Goal: Task Accomplishment & Management: Complete application form

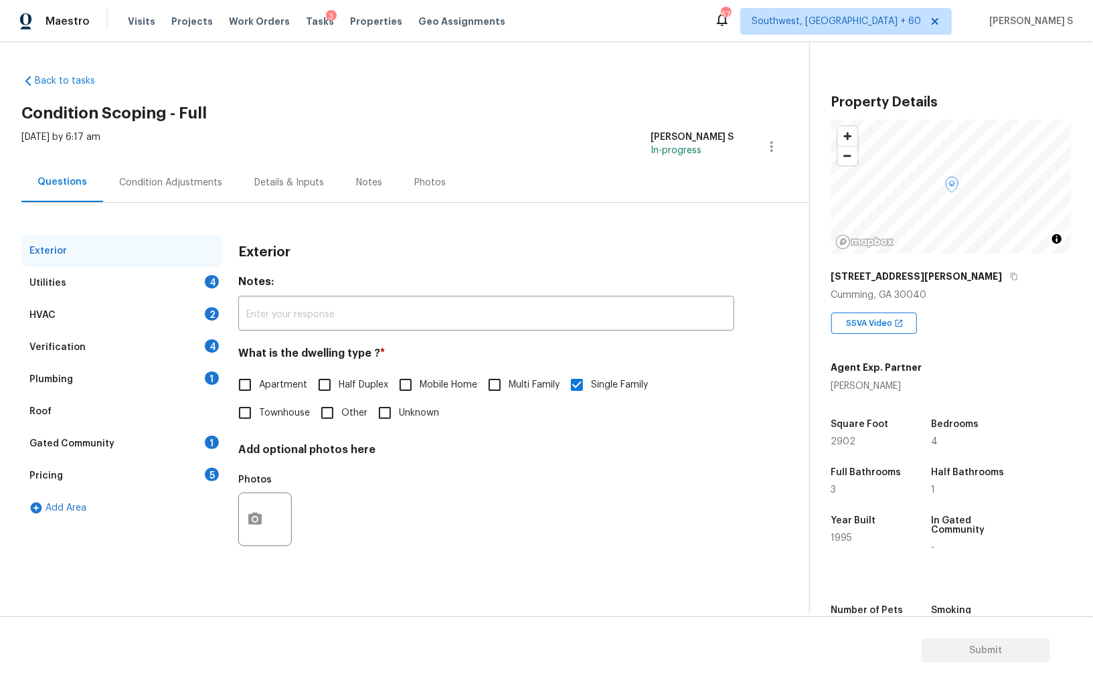
click at [581, 442] on div "Exterior Notes: ​ What is the dwelling type ? * Apartment Half Duplex Mobile Ho…" at bounding box center [486, 402] width 496 height 335
click at [212, 310] on div "2" at bounding box center [212, 313] width 14 height 13
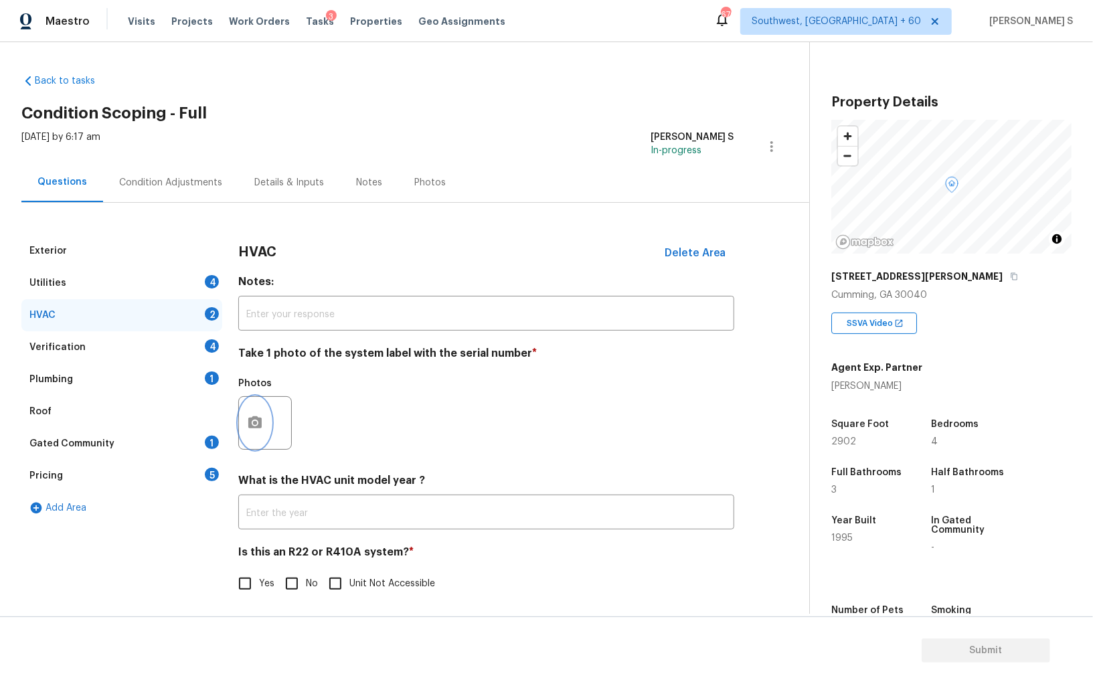
click at [257, 420] on icon "button" at bounding box center [254, 422] width 13 height 12
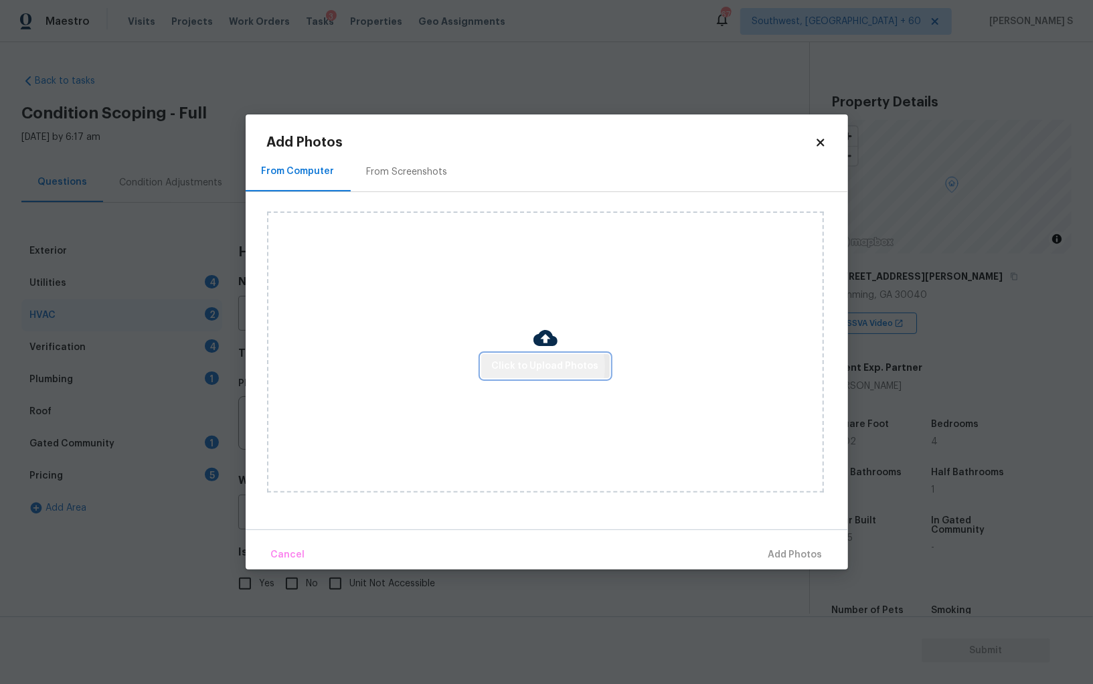
click at [540, 367] on span "Click to Upload Photos" at bounding box center [545, 366] width 107 height 17
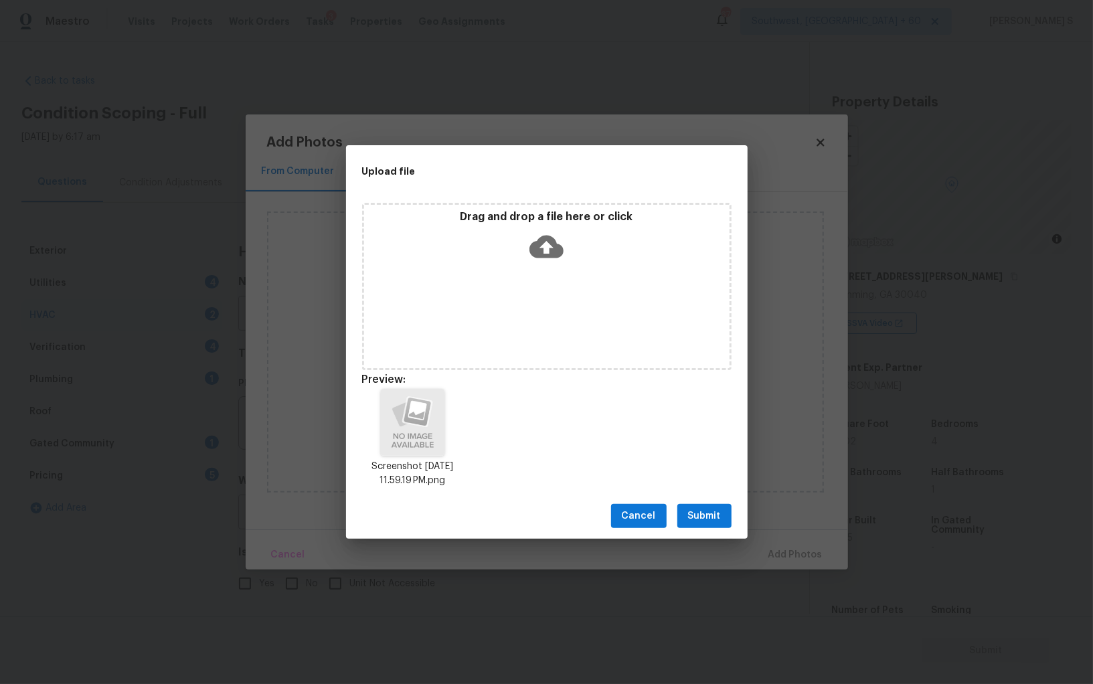
click at [710, 511] on span "Submit" at bounding box center [704, 516] width 33 height 17
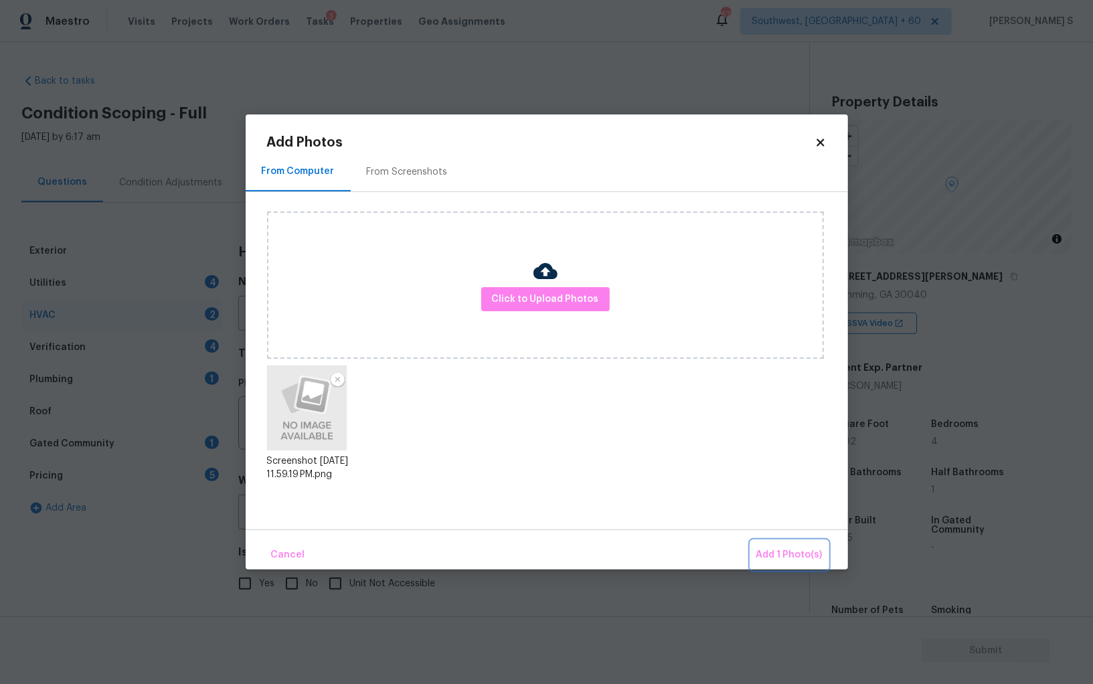
click at [751, 541] on button "Add 1 Photo(s)" at bounding box center [789, 555] width 77 height 29
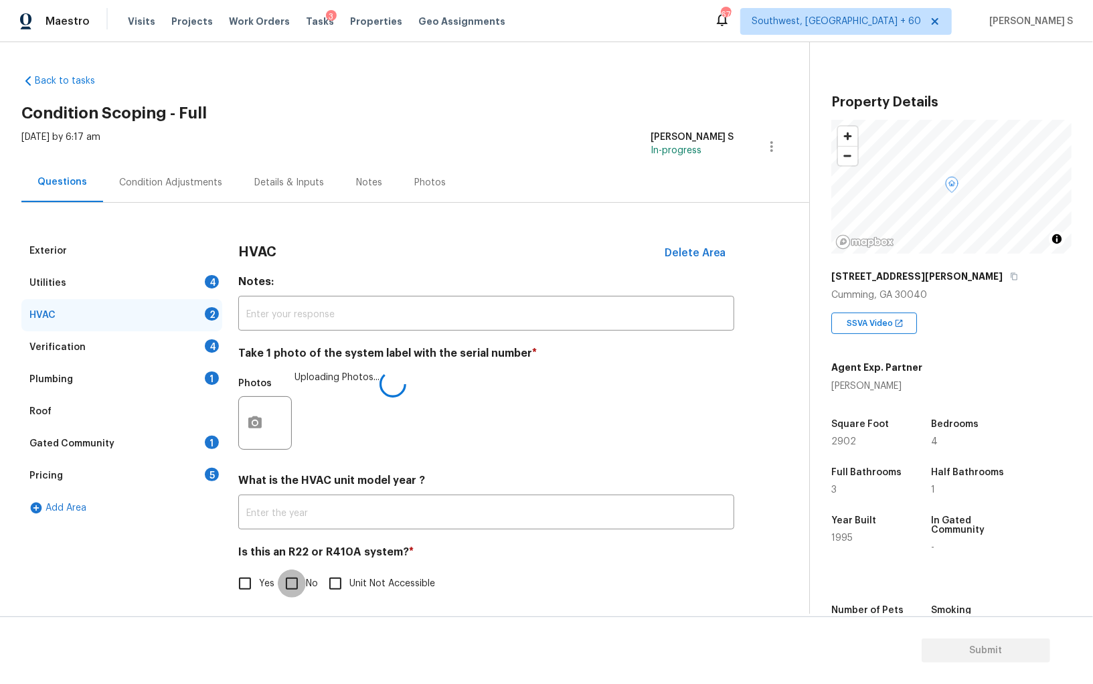
click at [282, 586] on input "No" at bounding box center [292, 583] width 28 height 28
checkbox input "true"
click at [163, 176] on div "Condition Adjustments" at bounding box center [170, 182] width 103 height 13
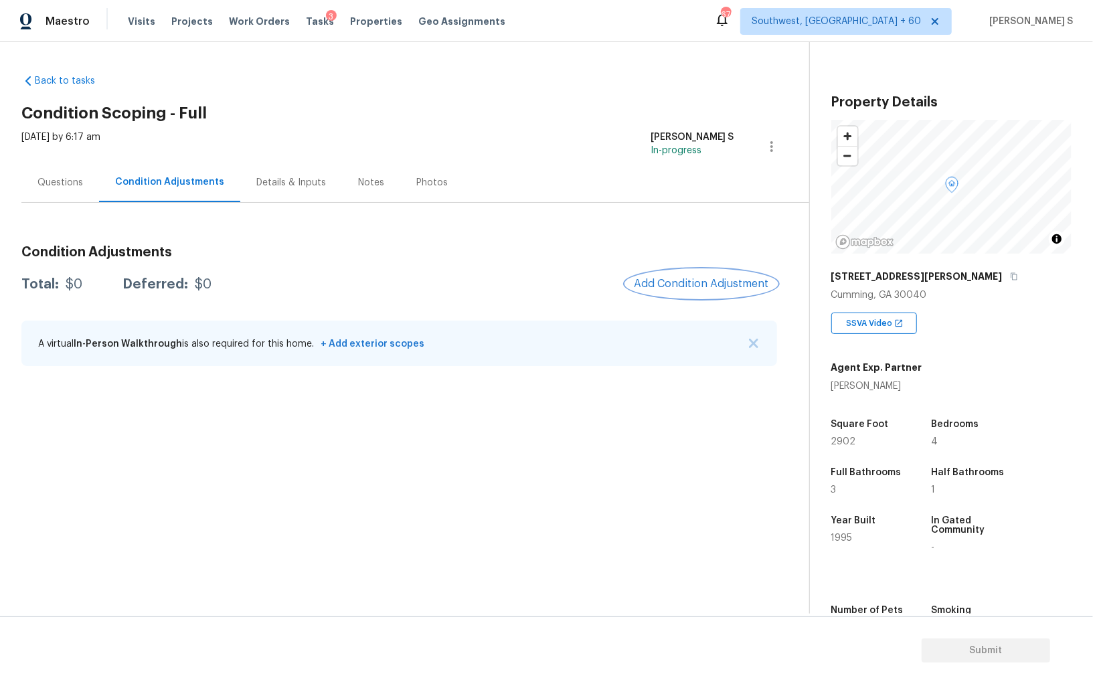
click at [713, 275] on button "Add Condition Adjustment" at bounding box center [701, 284] width 151 height 28
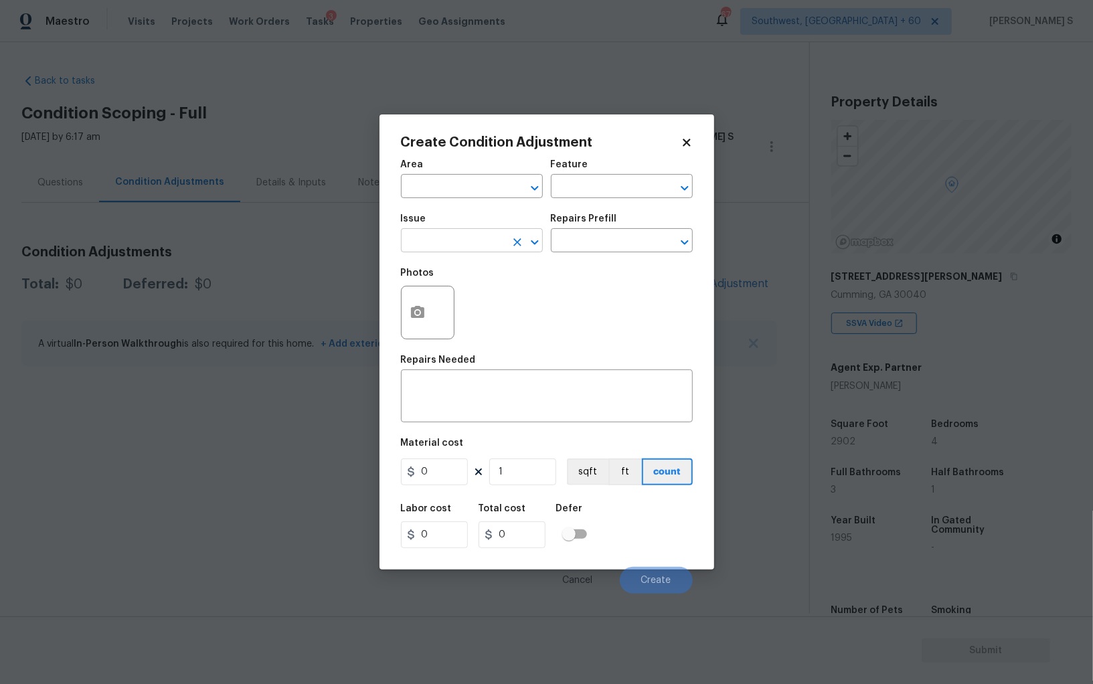
click at [491, 250] on input "text" at bounding box center [453, 242] width 104 height 21
type input "Other Odor"
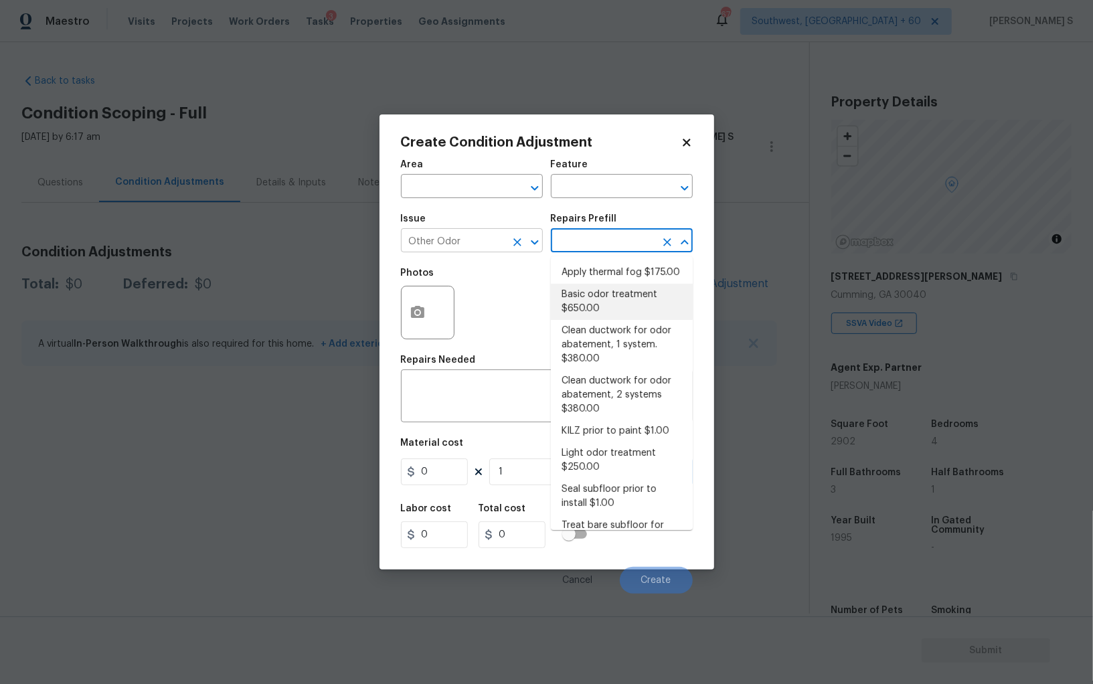
type textarea "OD Odor Protocol: Heavy Odor present. Remediate home odor. Including but not li…"
type input "650"
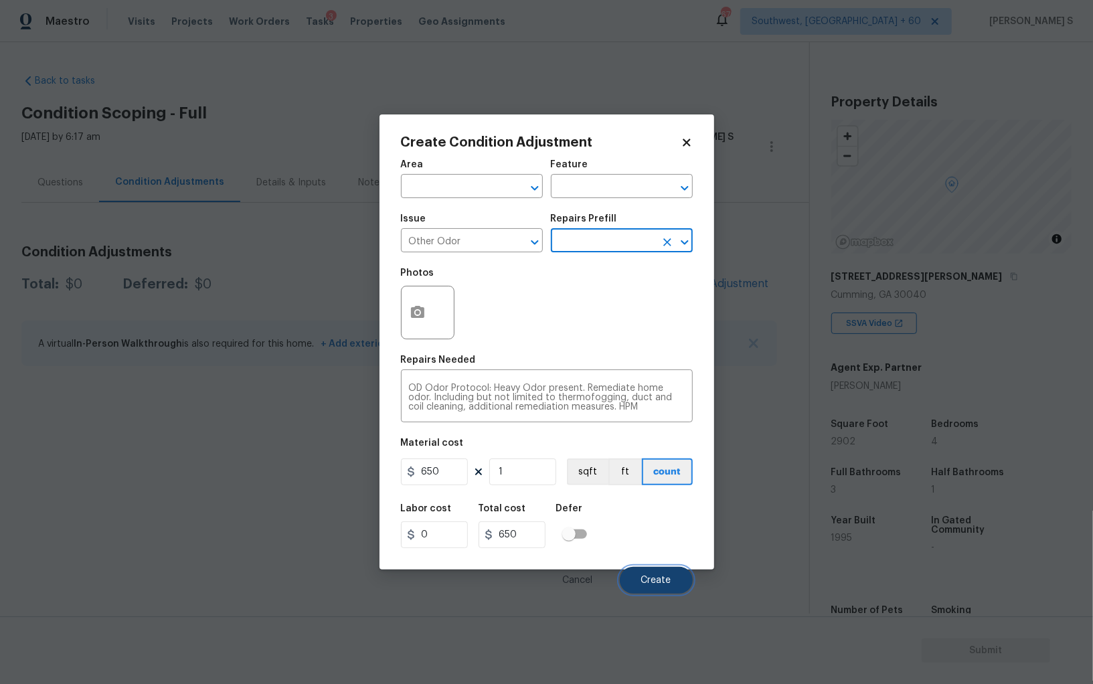
click at [646, 568] on button "Create" at bounding box center [656, 580] width 73 height 27
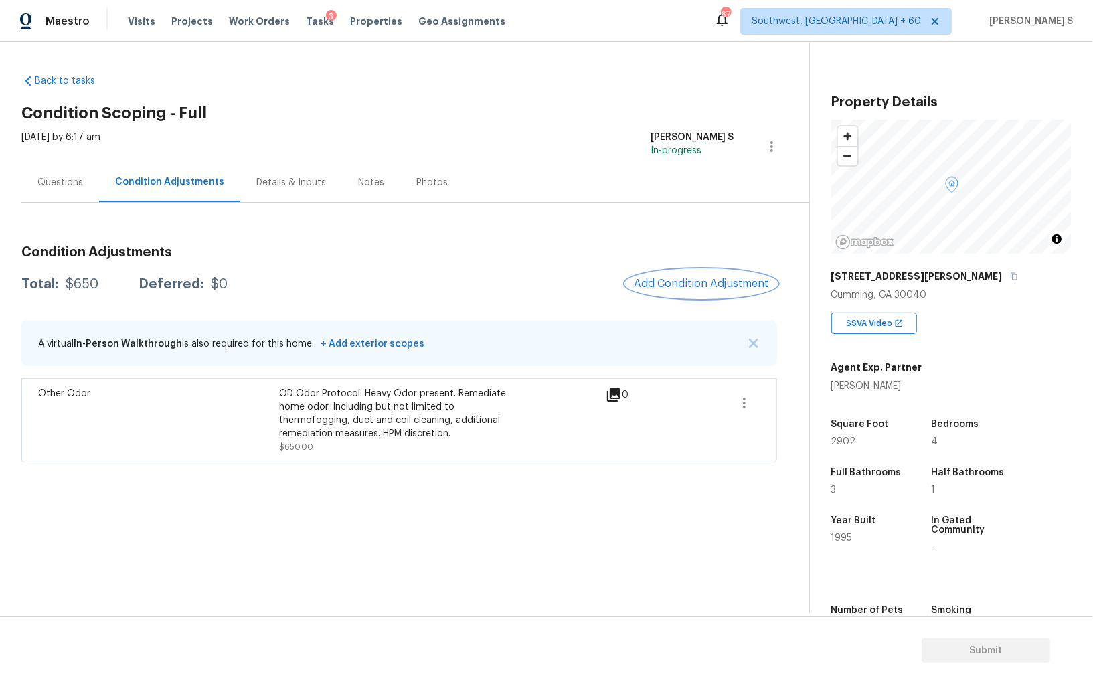
click at [674, 284] on span "Add Condition Adjustment" at bounding box center [701, 284] width 135 height 12
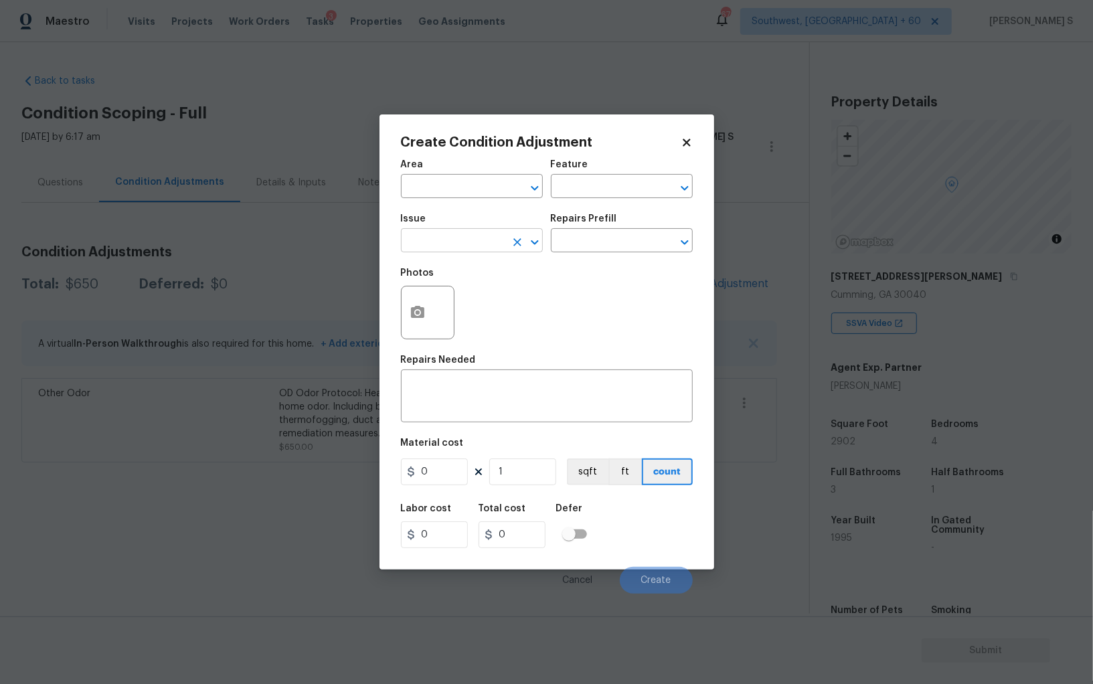
click at [474, 241] on input "text" at bounding box center [453, 242] width 104 height 21
type input "Pressure Washing"
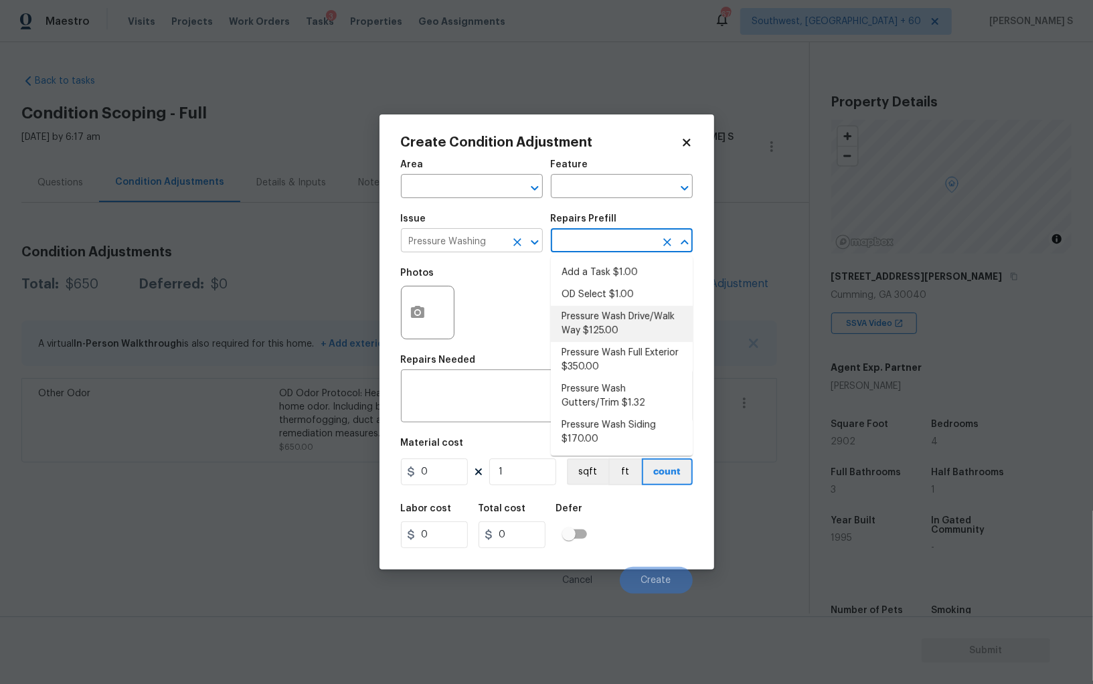
type input "Siding"
type textarea "Pressure wash the driveways/walkways as directed by the PM. Ensure that all deb…"
type input "125"
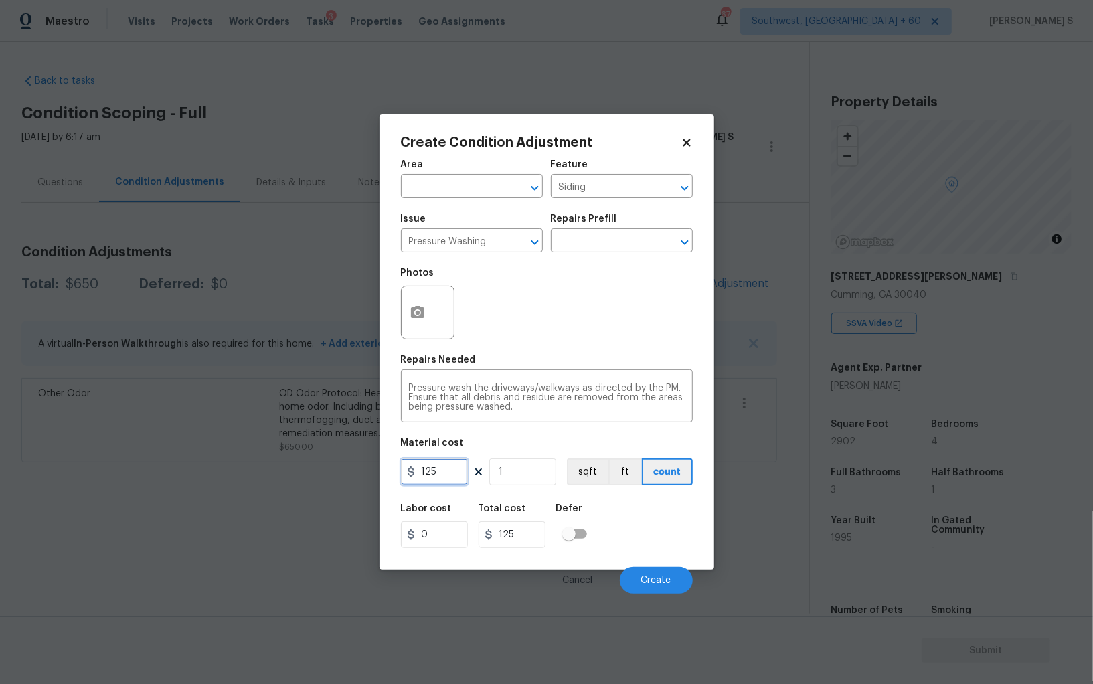
click at [458, 473] on input "125" at bounding box center [434, 471] width 67 height 27
type input "200"
click at [662, 578] on span "Create" at bounding box center [656, 581] width 30 height 10
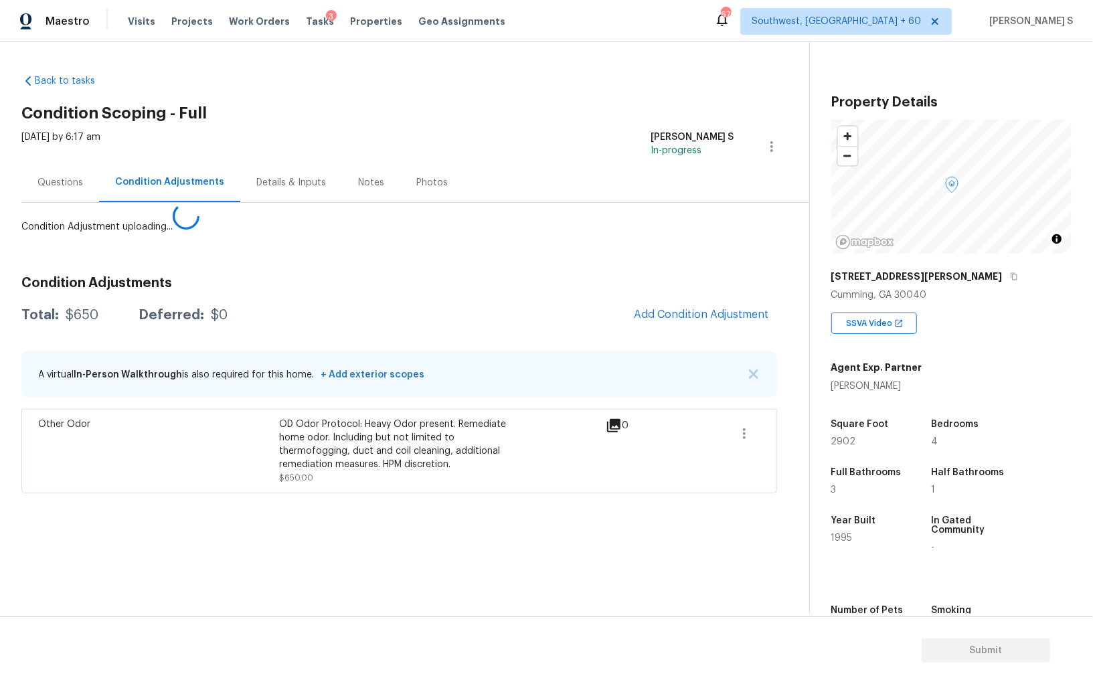
click at [96, 513] on body "Maestro Visits Projects Work Orders Tasks 3 Properties Geo Assignments 676 Sout…" at bounding box center [546, 342] width 1093 height 684
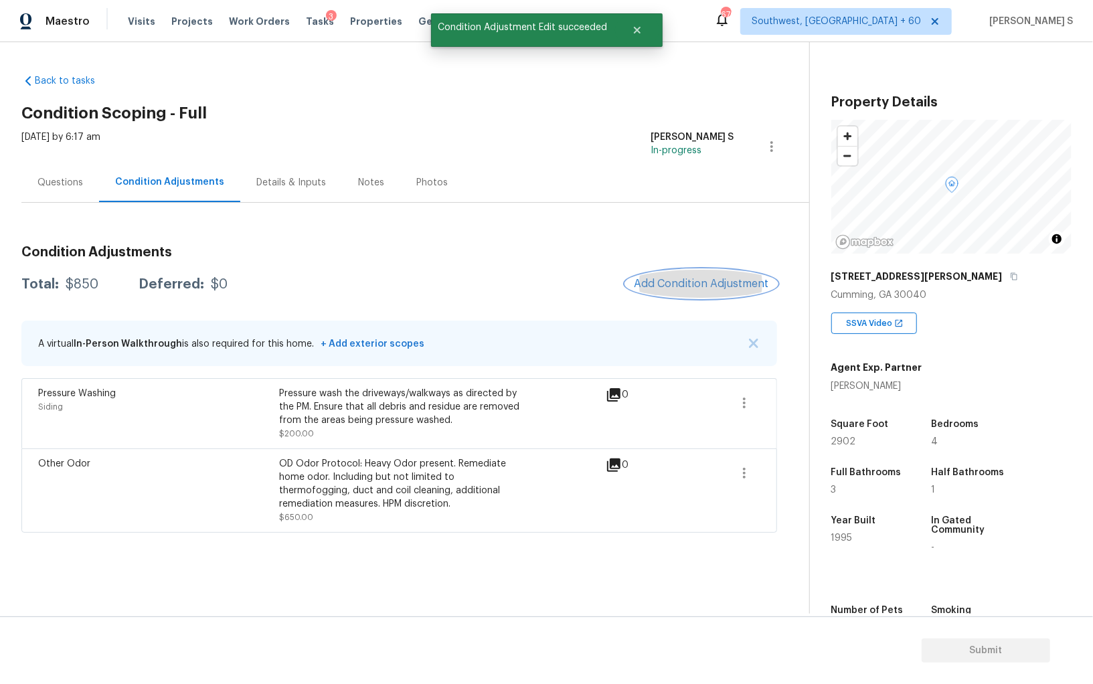
click at [648, 276] on button "Add Condition Adjustment" at bounding box center [701, 284] width 151 height 28
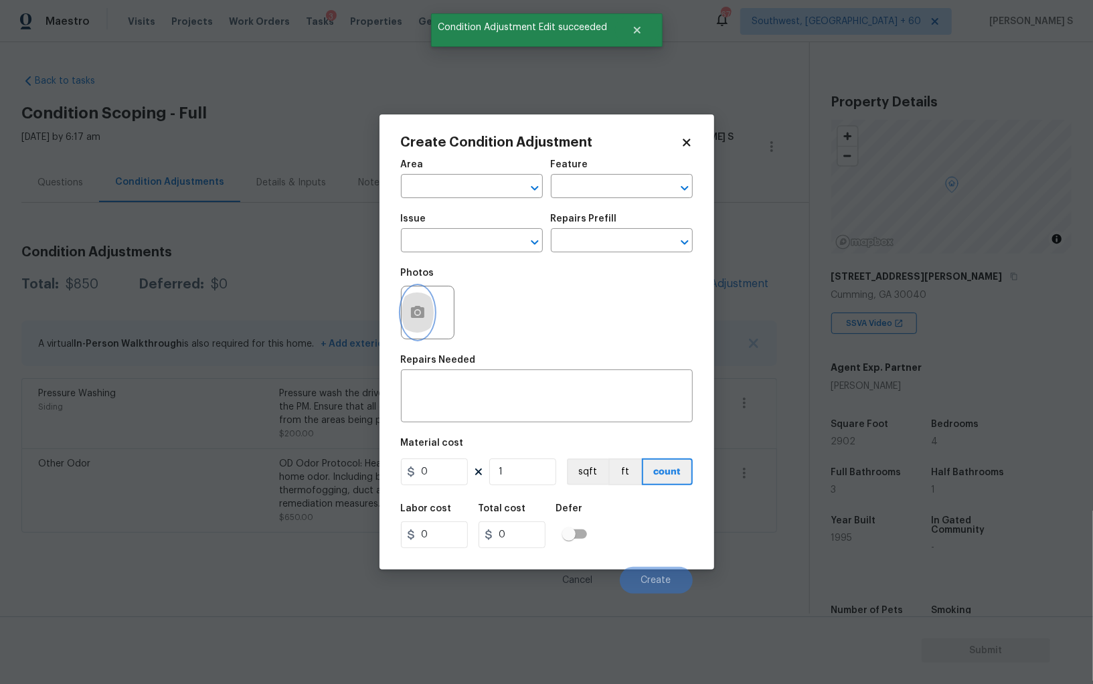
click at [420, 307] on icon "button" at bounding box center [418, 312] width 16 height 16
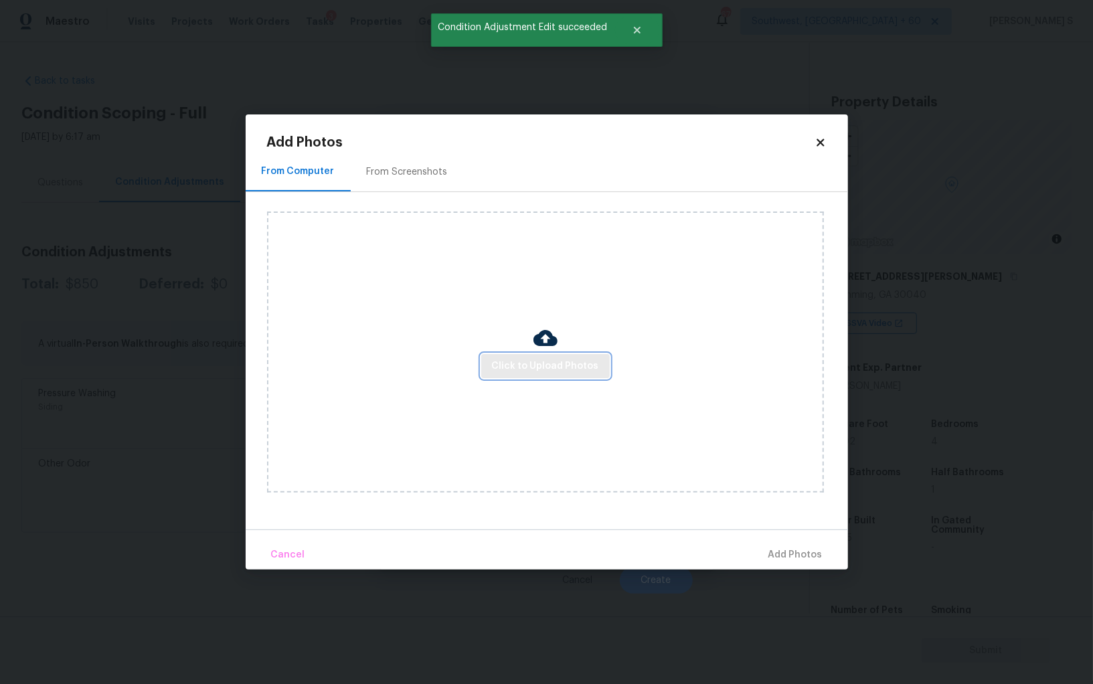
click at [513, 361] on span "Click to Upload Photos" at bounding box center [545, 366] width 107 height 17
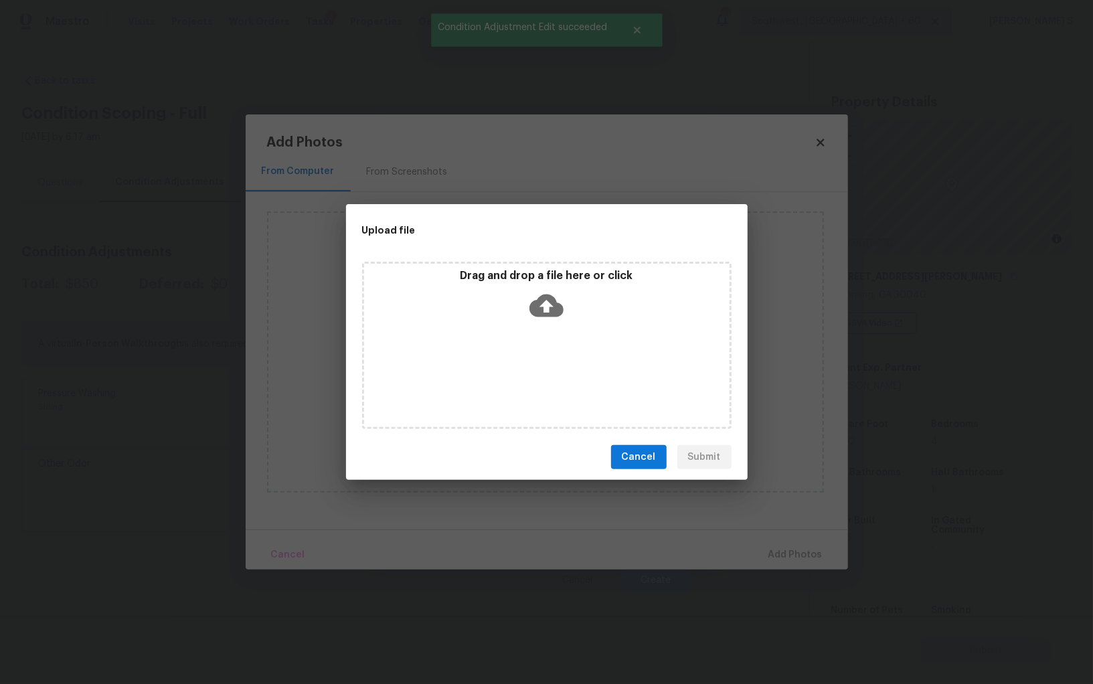
click at [502, 308] on div "Drag and drop a file here or click" at bounding box center [546, 298] width 365 height 58
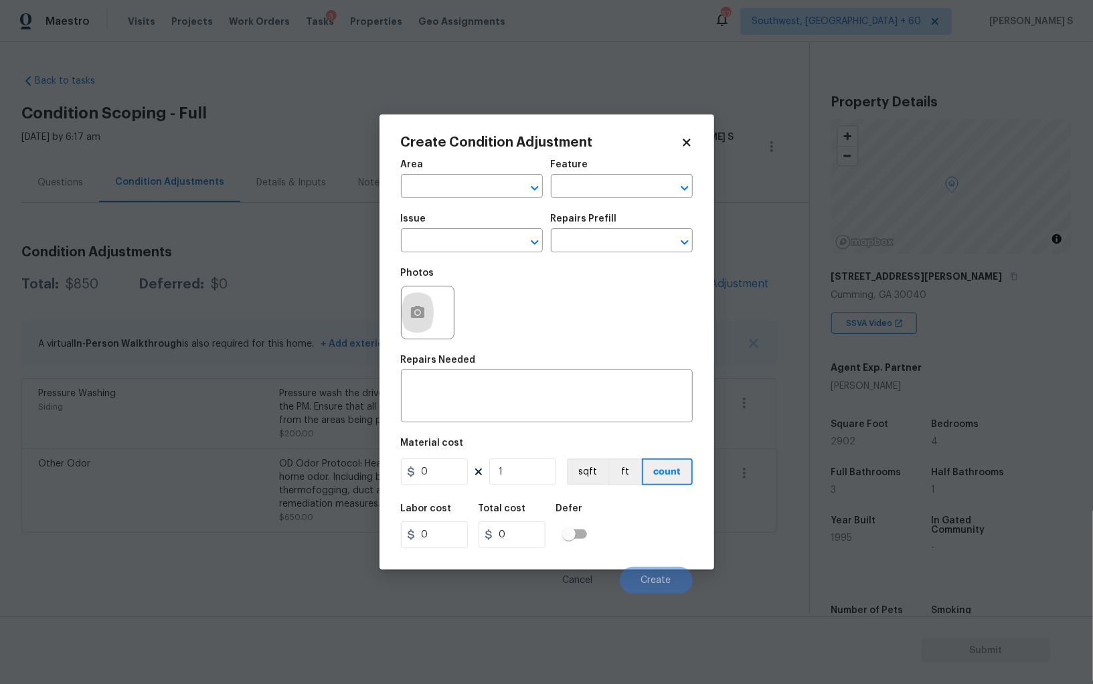
click at [338, 444] on body "Maestro Visits Projects Work Orders Tasks 3 Properties Geo Assignments 676 Sout…" at bounding box center [546, 342] width 1093 height 684
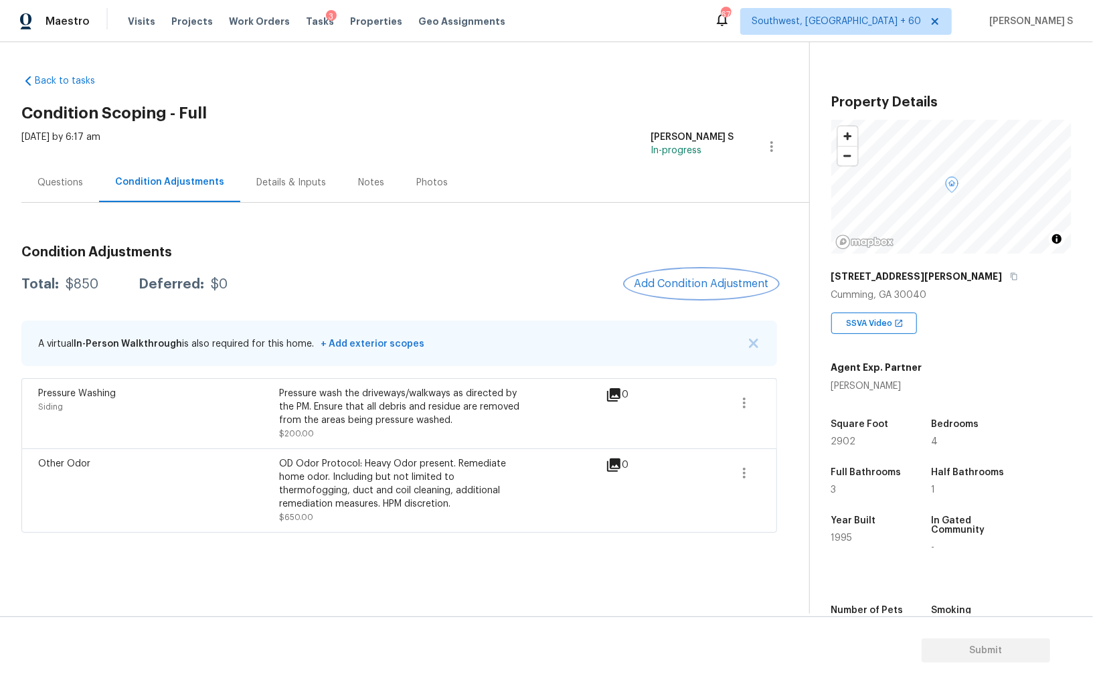
click at [709, 275] on button "Add Condition Adjustment" at bounding box center [701, 284] width 151 height 28
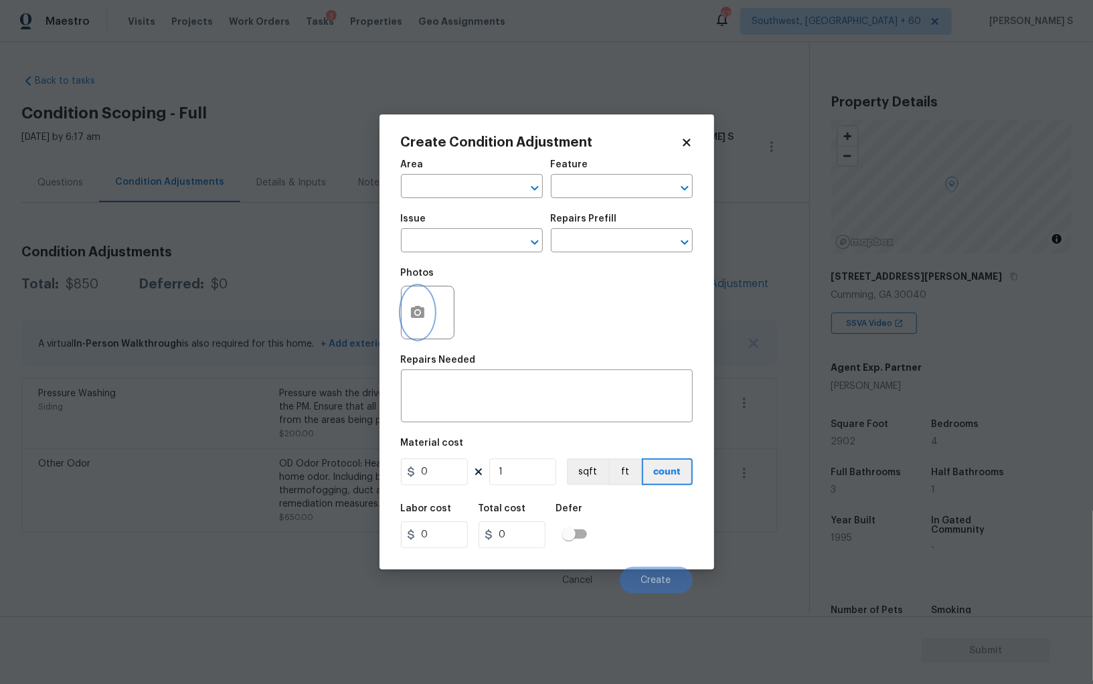
click at [430, 304] on button "button" at bounding box center [418, 312] width 32 height 52
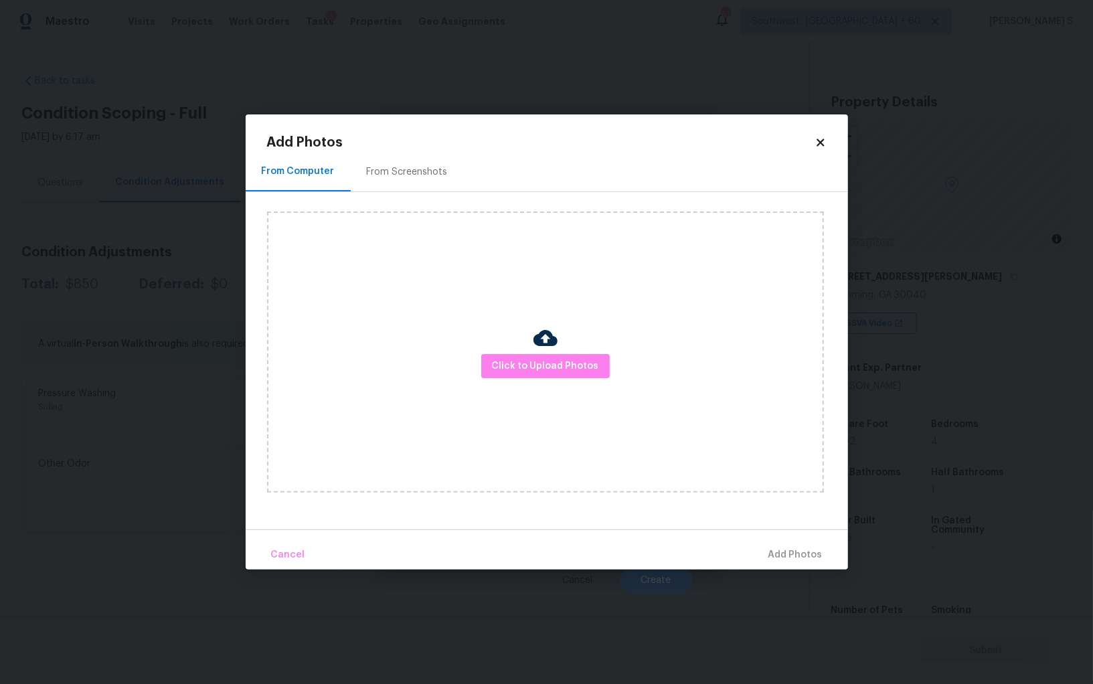
click at [395, 156] on div "From Screenshots" at bounding box center [407, 171] width 113 height 39
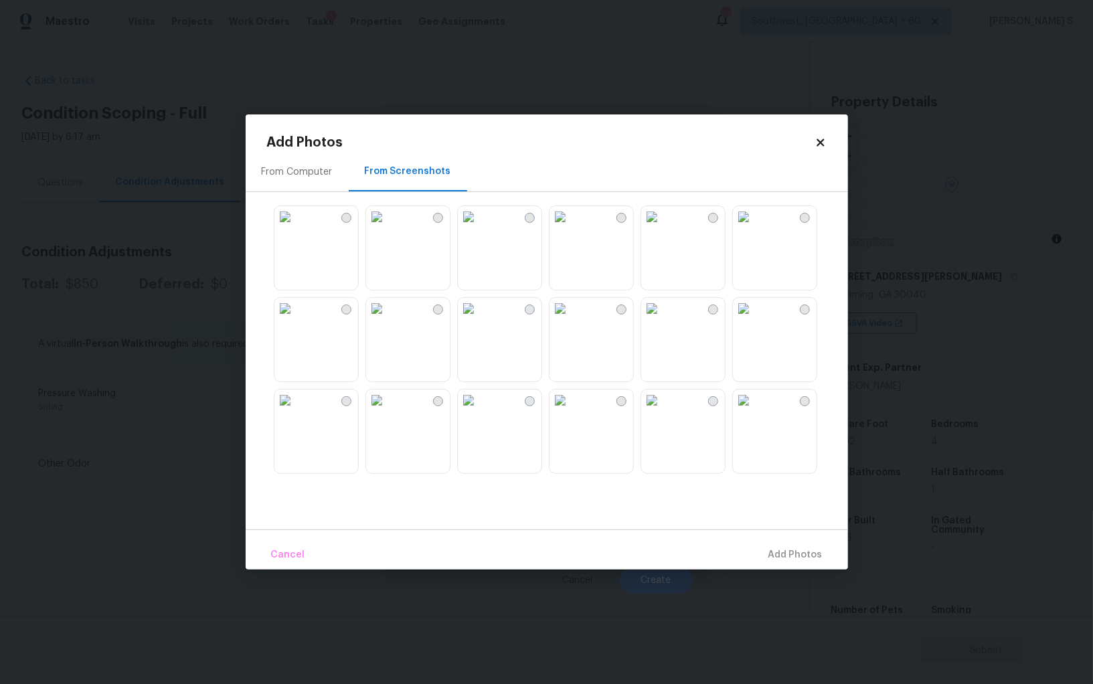
click at [754, 228] on img at bounding box center [743, 216] width 21 height 21
click at [662, 228] on img at bounding box center [651, 216] width 21 height 21
click at [754, 228] on img at bounding box center [743, 216] width 21 height 21
click at [662, 228] on img at bounding box center [651, 216] width 21 height 21
click at [571, 228] on img at bounding box center [559, 216] width 21 height 21
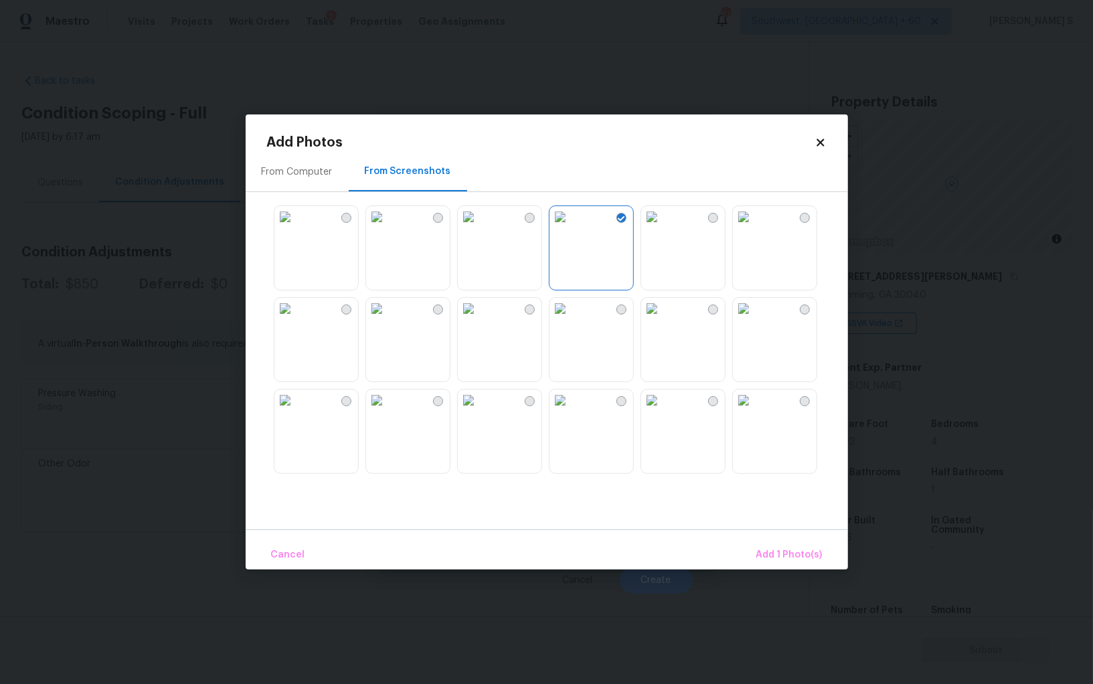
click at [571, 319] on img at bounding box center [559, 308] width 21 height 21
drag, startPoint x: 320, startPoint y: 247, endPoint x: 391, endPoint y: 246, distance: 71.6
click at [296, 228] on img at bounding box center [284, 216] width 21 height 21
click at [754, 411] on img at bounding box center [743, 399] width 21 height 21
click at [479, 406] on img at bounding box center [468, 399] width 21 height 21
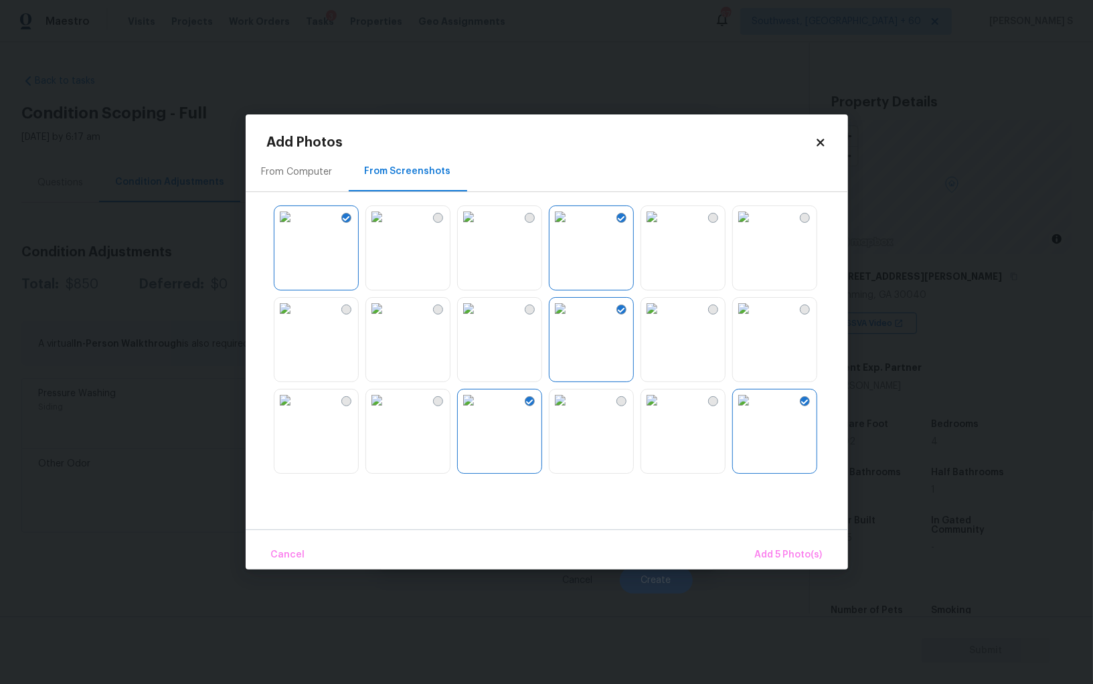
click at [828, 551] on div "Cancel Add 5 Photo(s)" at bounding box center [547, 549] width 602 height 40
click at [813, 551] on span "Add 5 Photo(s)" at bounding box center [789, 555] width 68 height 17
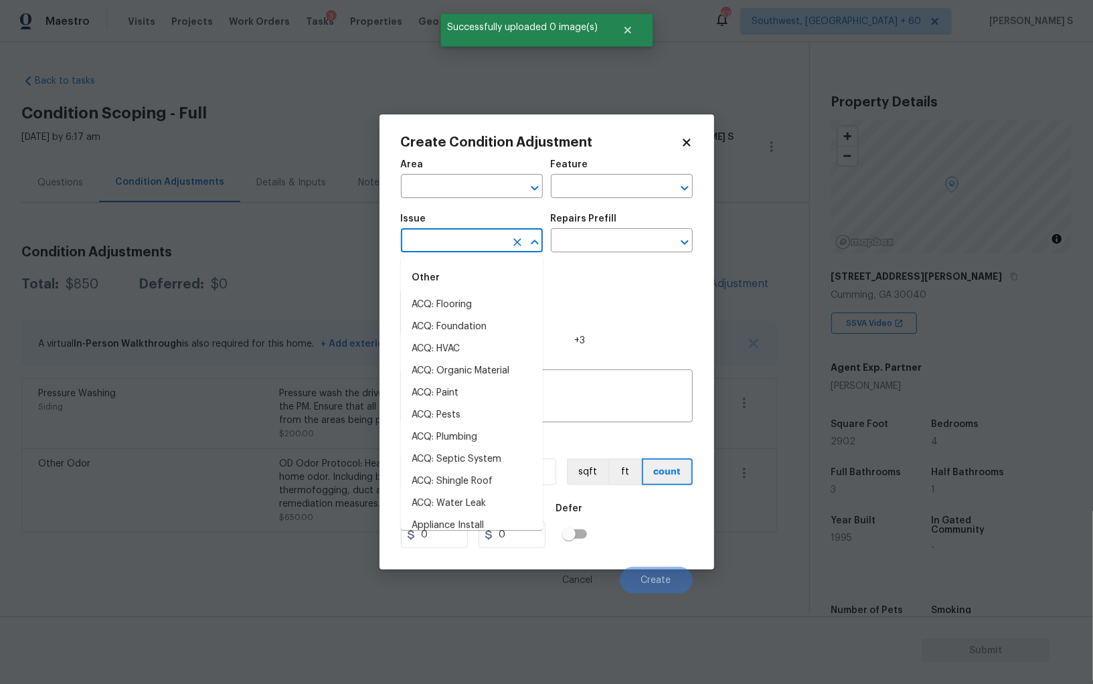
click at [457, 242] on input "text" at bounding box center [453, 242] width 104 height 21
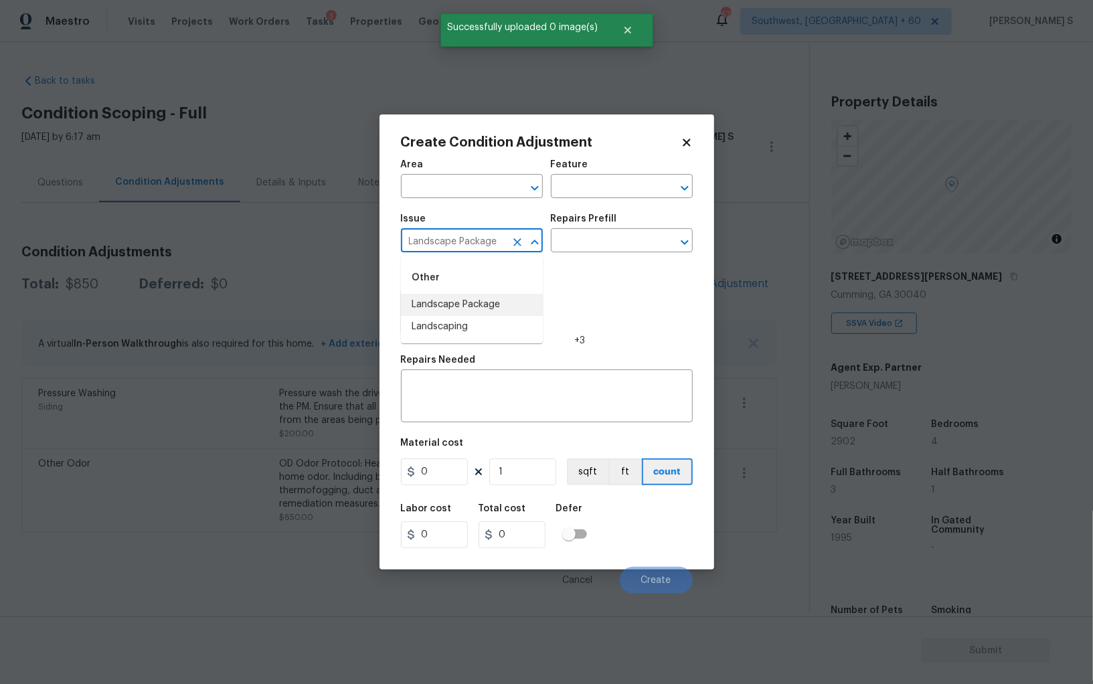
type input "Landscape Package"
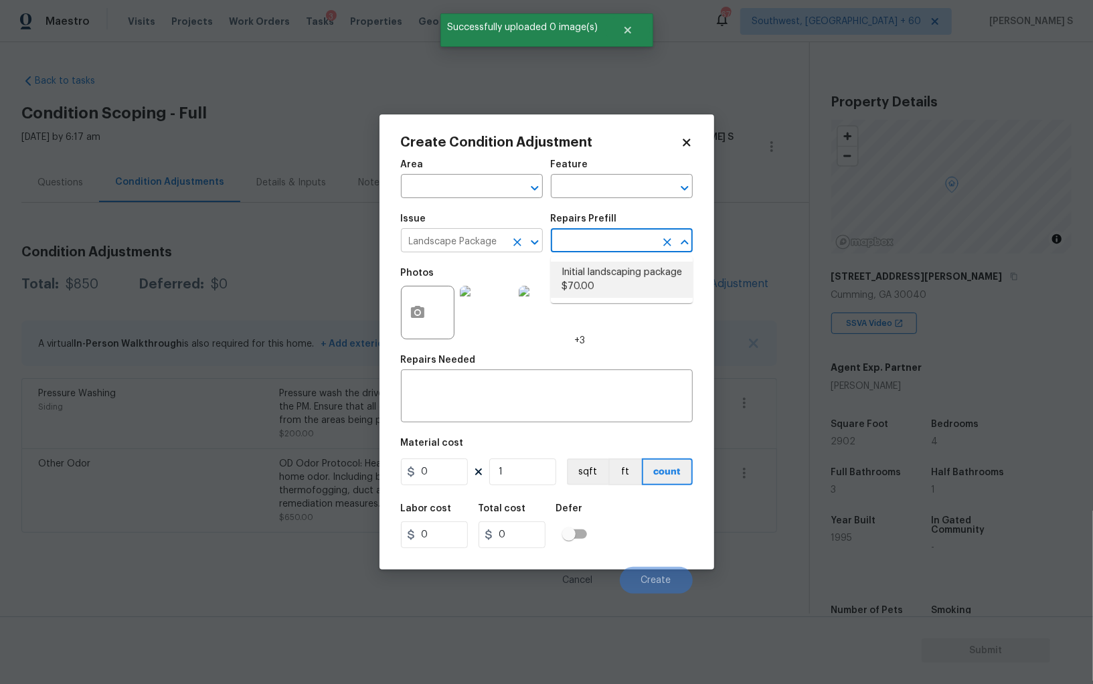
type input "Home Readiness Packages"
type textarea "Mowing of grass up to 6" in height. Mow, edge along driveways & sidewalks, trim…"
type input "70"
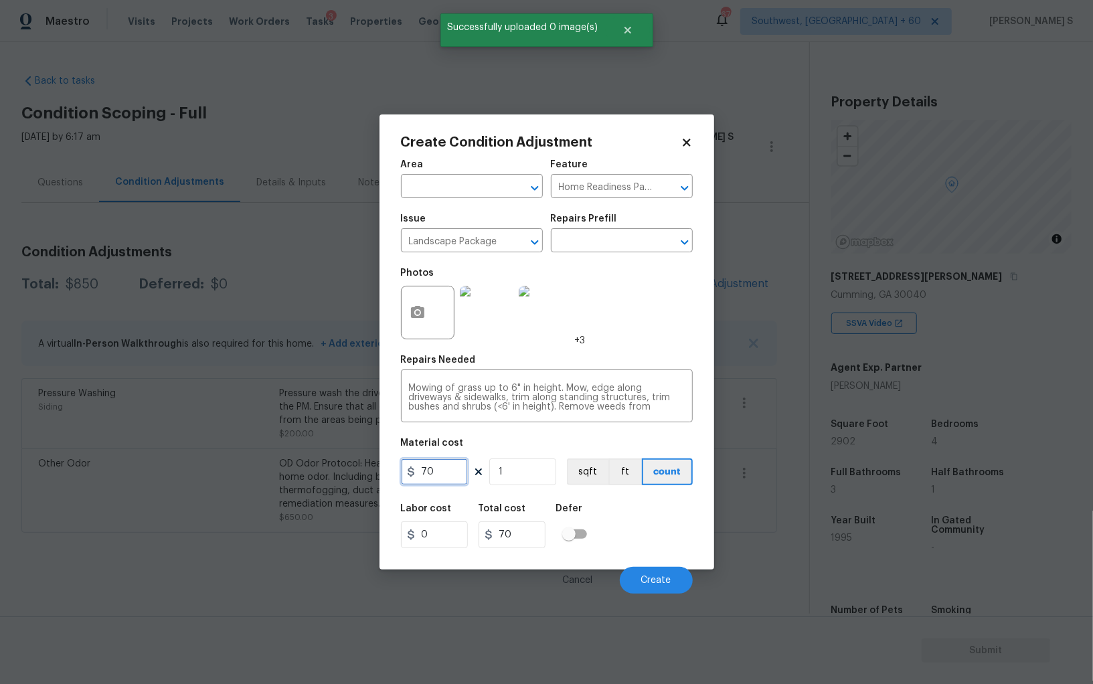
click at [460, 477] on input "70" at bounding box center [434, 471] width 67 height 27
type input "400"
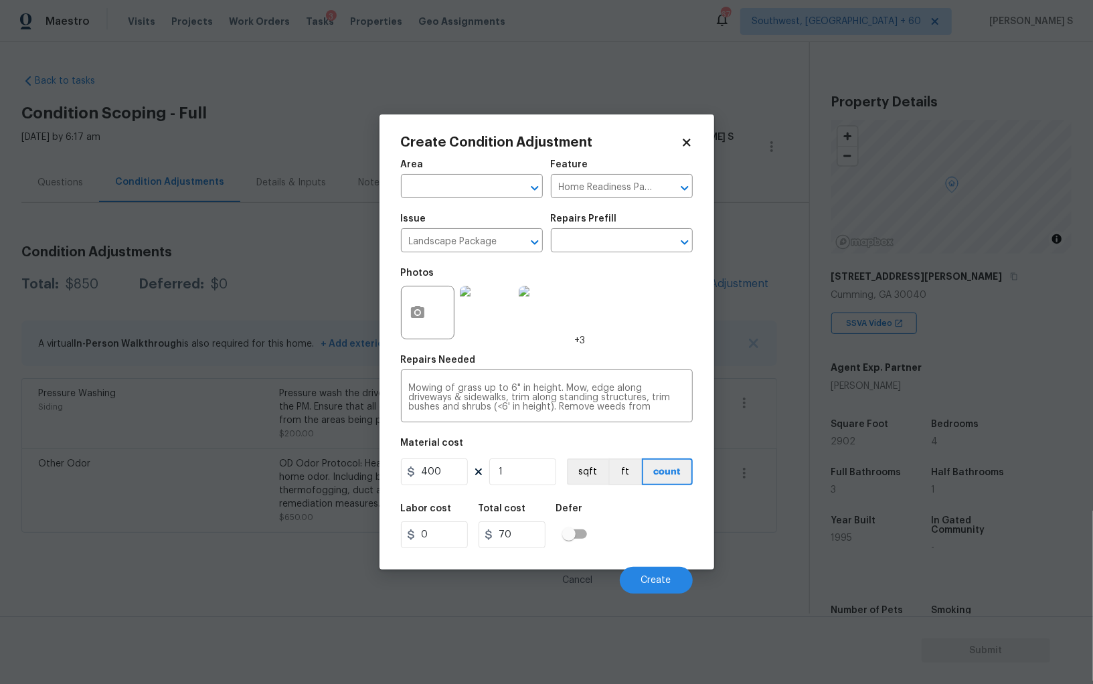
type input "400"
click at [646, 548] on div "Labor cost 0 Total cost 400 Defer" at bounding box center [547, 526] width 292 height 60
click at [423, 474] on input "400" at bounding box center [434, 471] width 67 height 27
type input "700"
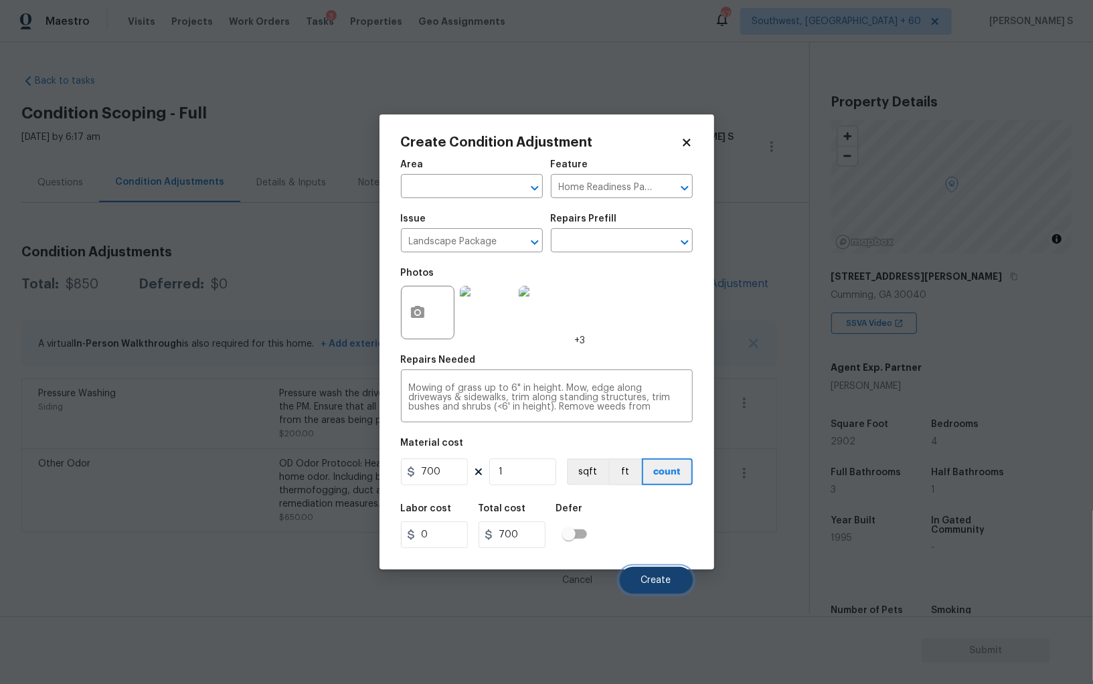
click at [658, 580] on span "Create" at bounding box center [656, 581] width 30 height 10
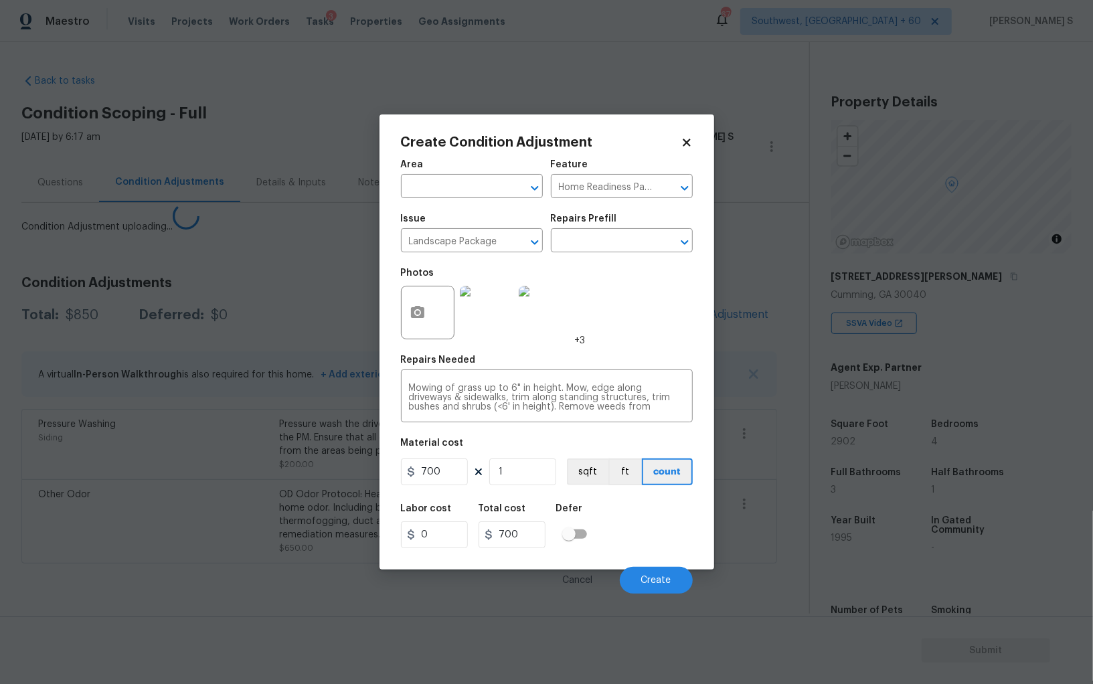
click at [130, 484] on body "Maestro Visits Projects Work Orders Tasks 3 Properties Geo Assignments 676 Sout…" at bounding box center [546, 342] width 1093 height 684
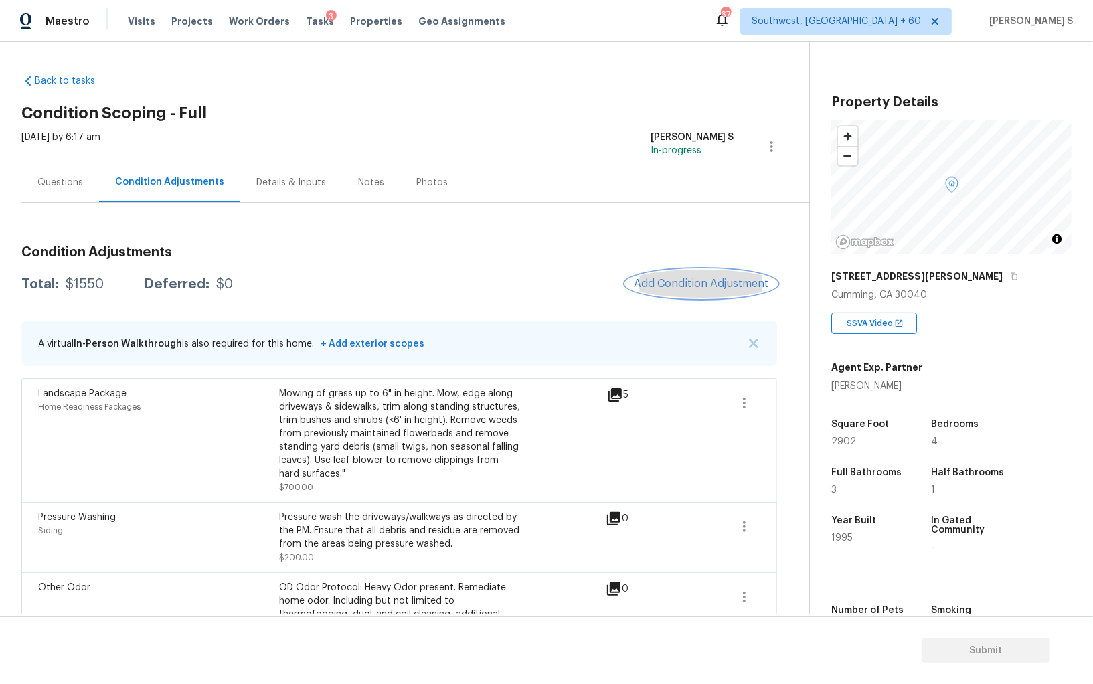
click at [689, 274] on button "Add Condition Adjustment" at bounding box center [701, 284] width 151 height 28
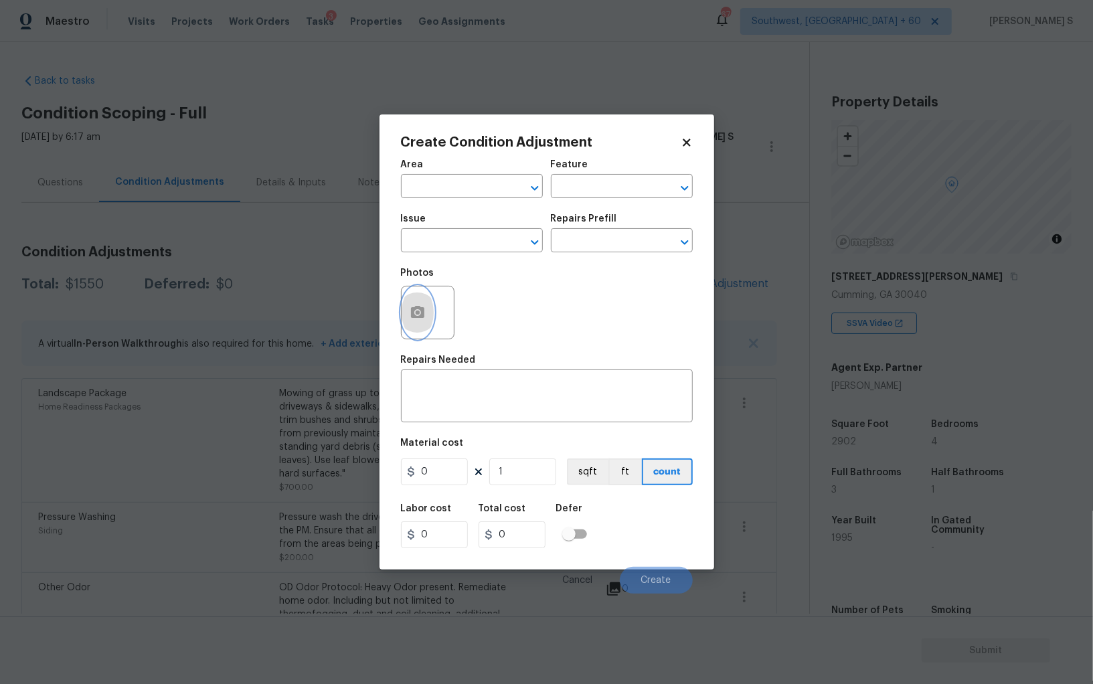
click at [424, 298] on button "button" at bounding box center [418, 312] width 32 height 52
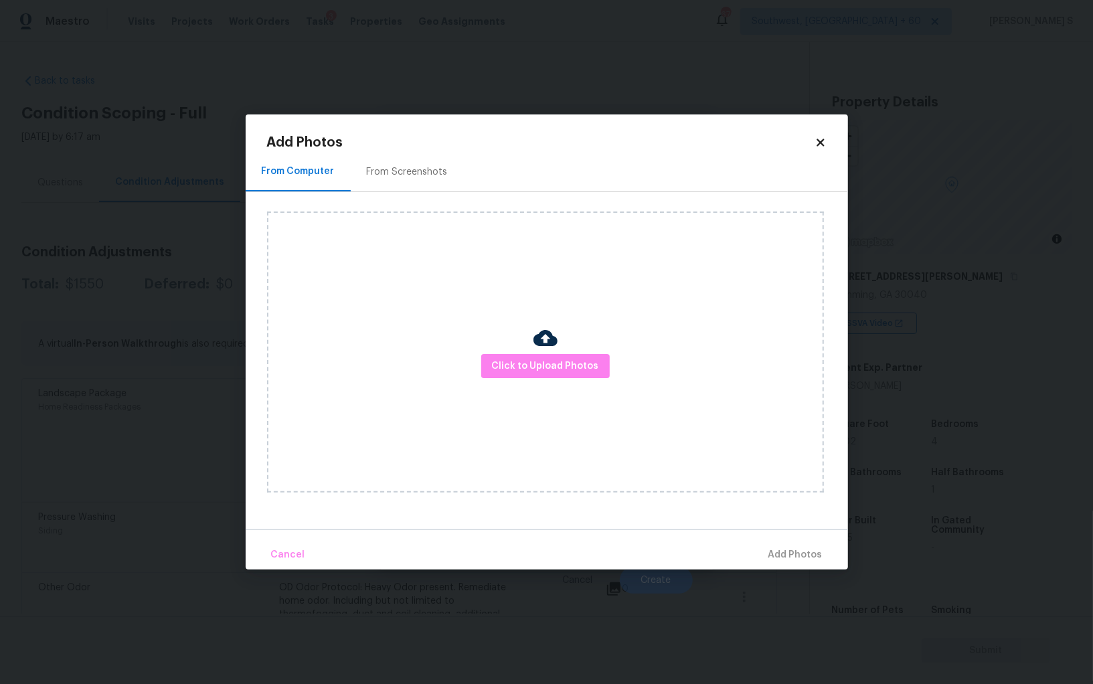
click at [416, 169] on div "From Screenshots" at bounding box center [407, 171] width 81 height 13
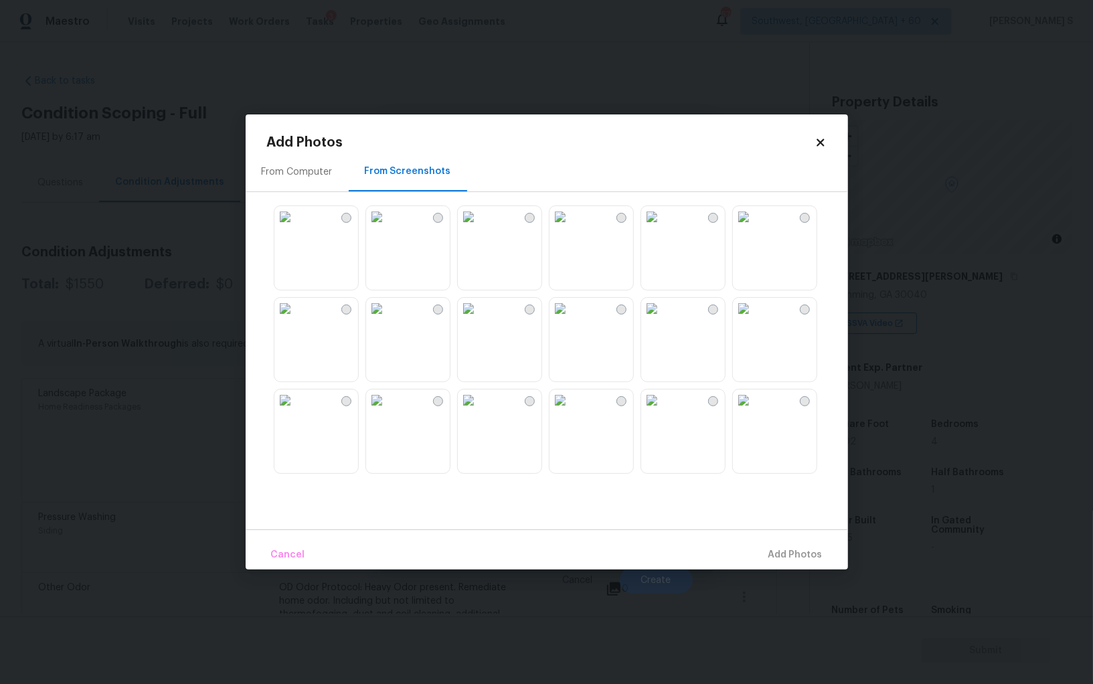
click at [479, 228] on img at bounding box center [468, 216] width 21 height 21
click at [387, 228] on img at bounding box center [376, 216] width 21 height 21
click at [662, 319] on img at bounding box center [651, 308] width 21 height 21
click at [662, 411] on img at bounding box center [651, 399] width 21 height 21
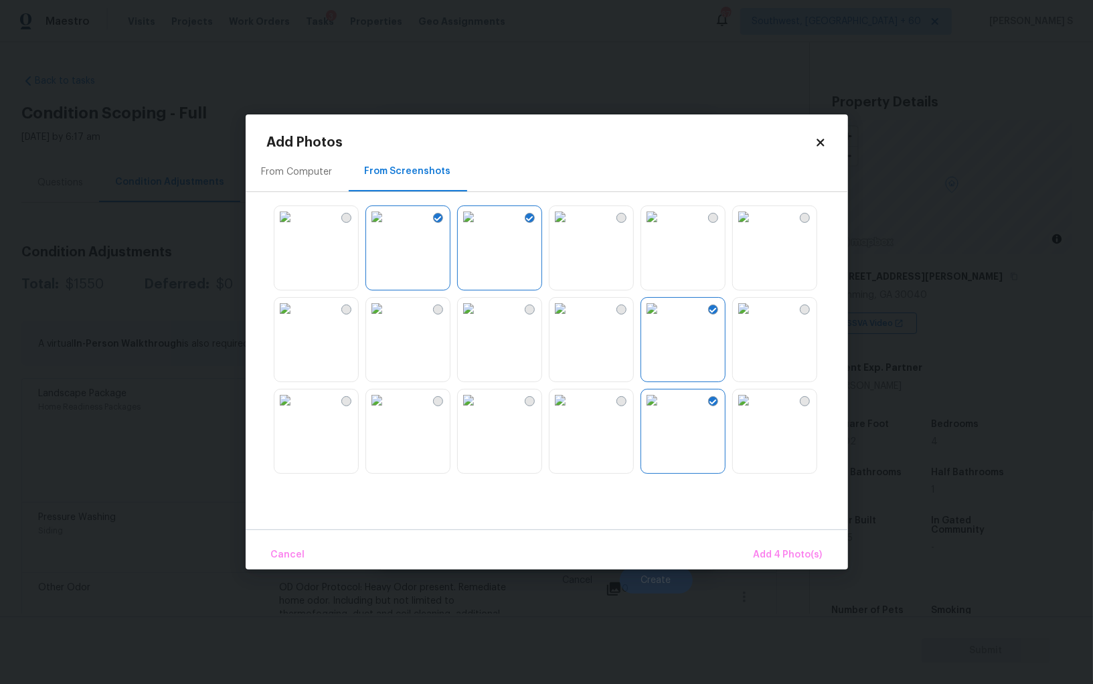
click at [387, 411] on img at bounding box center [376, 399] width 21 height 21
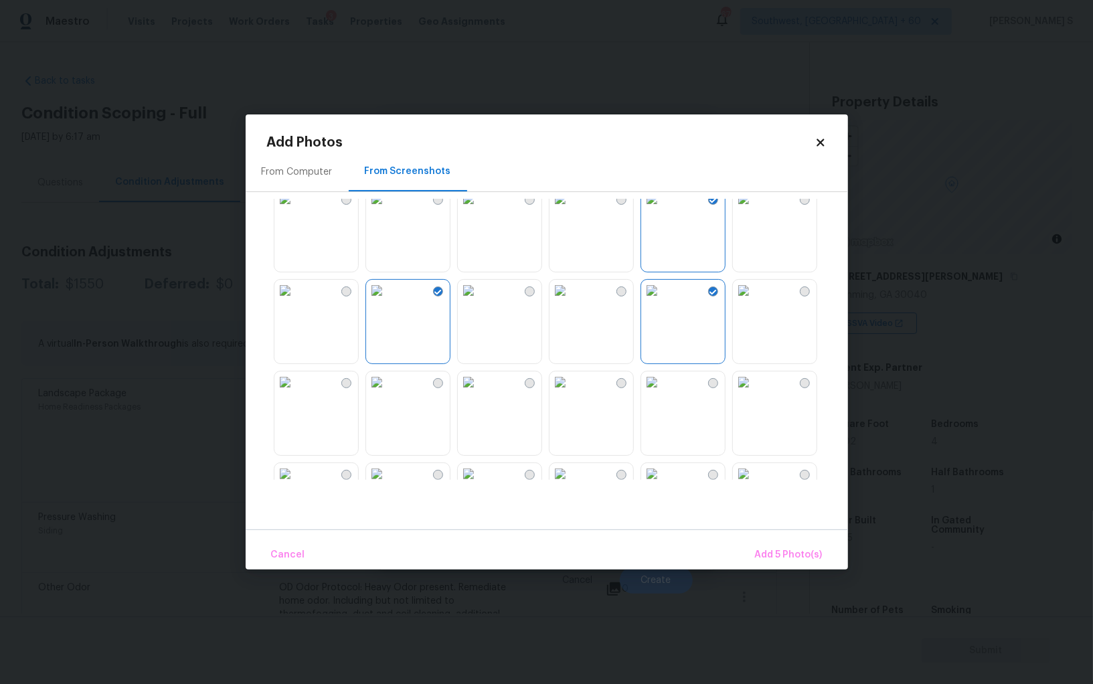
scroll to position [169, 0]
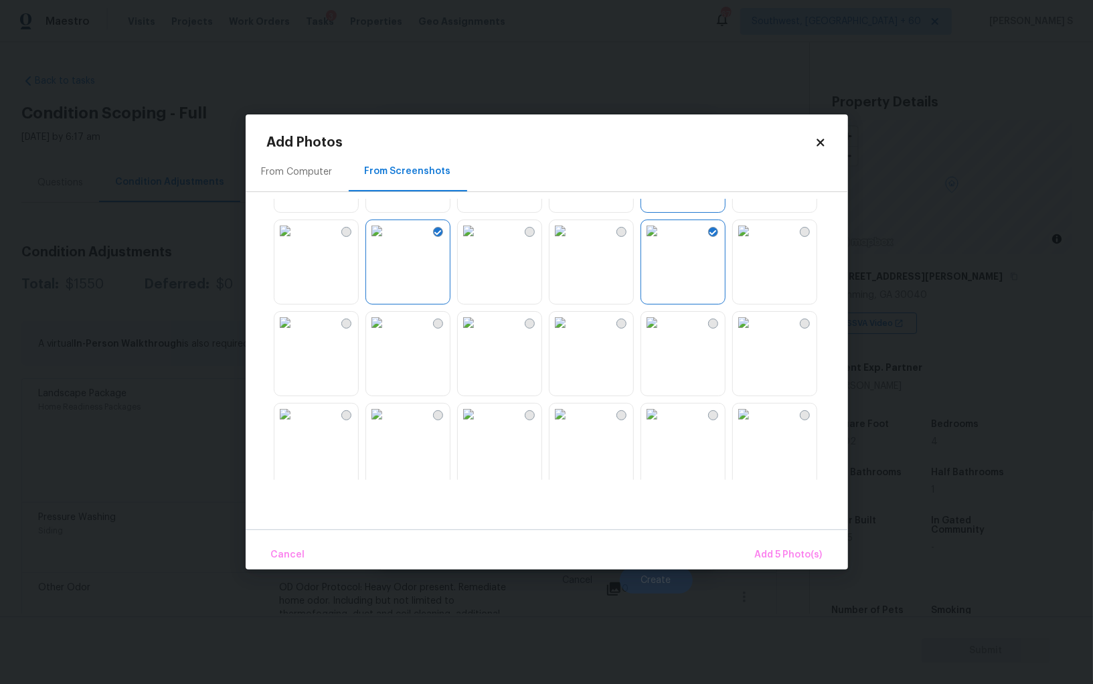
click at [381, 333] on img at bounding box center [376, 322] width 21 height 21
click at [464, 333] on img at bounding box center [468, 322] width 21 height 21
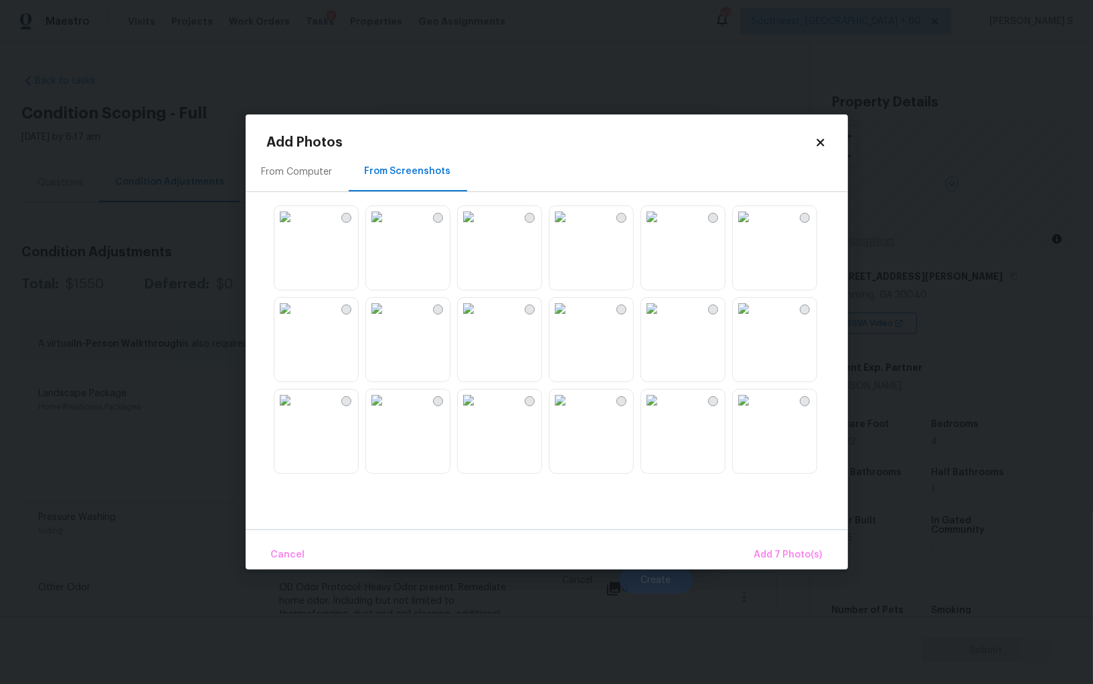
scroll to position [590, 0]
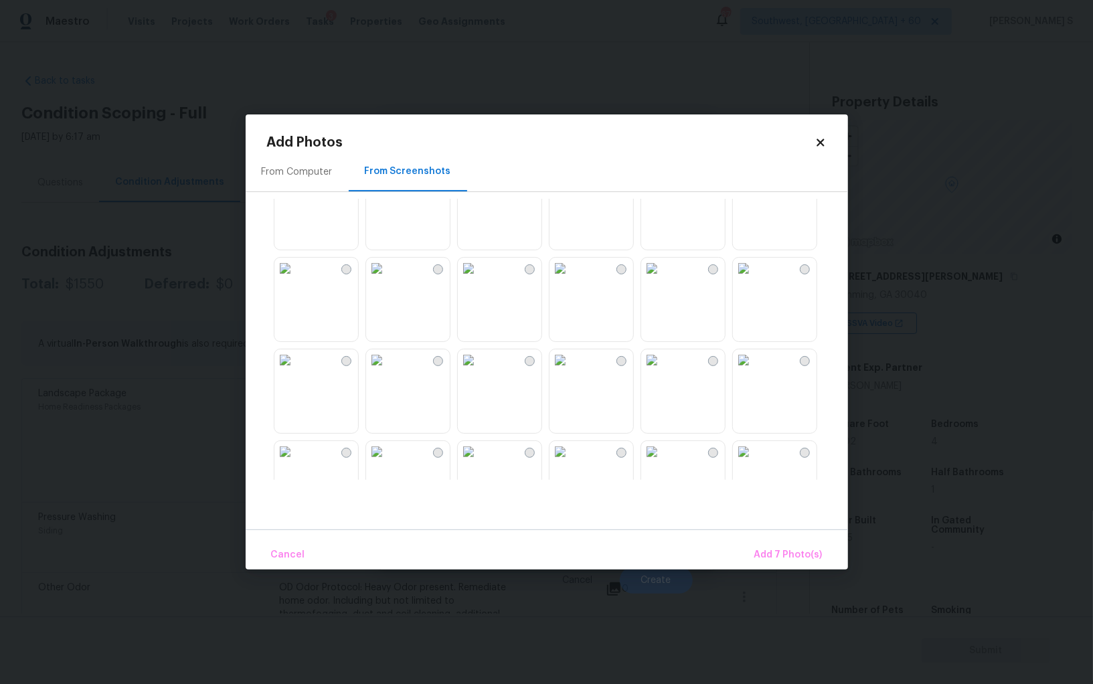
click at [479, 279] on img at bounding box center [468, 268] width 21 height 21
click at [360, 293] on div at bounding box center [557, 339] width 581 height 281
click at [387, 279] on img at bounding box center [376, 268] width 21 height 21
drag, startPoint x: 308, startPoint y: 296, endPoint x: 327, endPoint y: 296, distance: 18.1
click at [296, 279] on img at bounding box center [284, 268] width 21 height 21
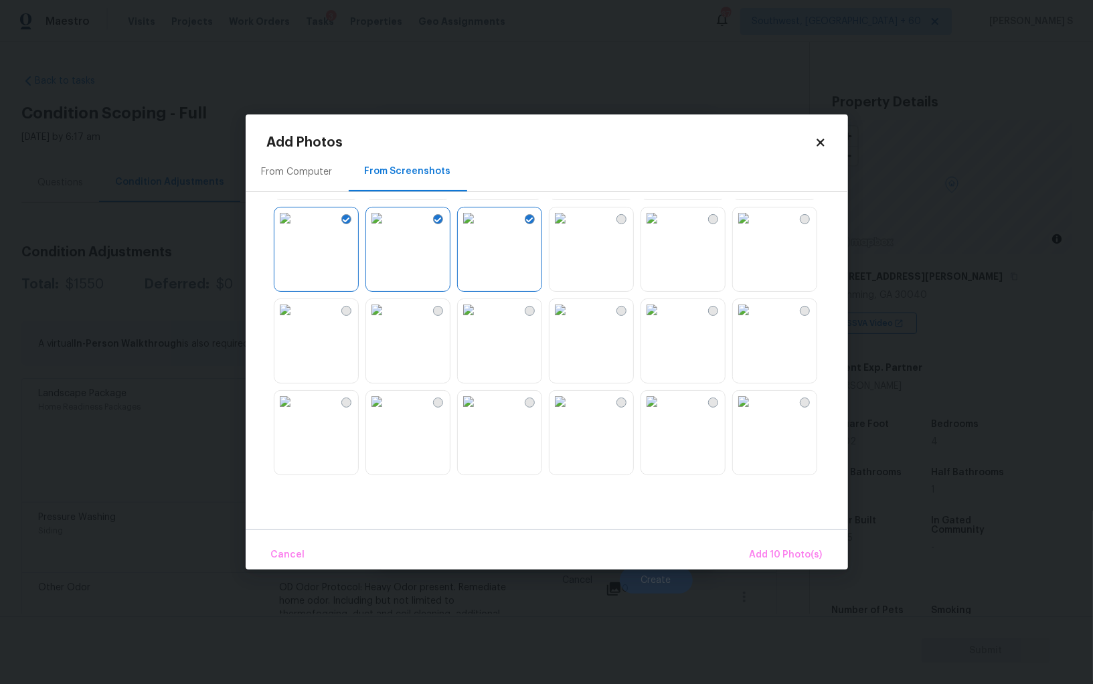
scroll to position [751, 0]
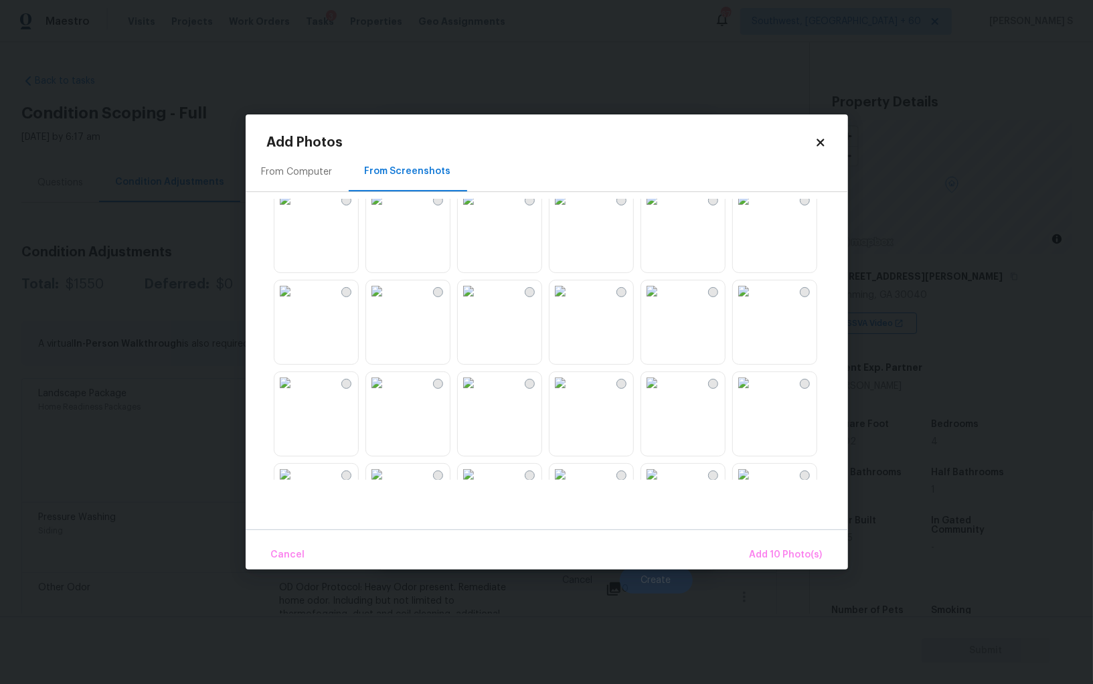
click at [662, 302] on img at bounding box center [651, 290] width 21 height 21
click at [662, 388] on img at bounding box center [651, 382] width 21 height 21
click at [788, 551] on span "Add 12 Photo(s)" at bounding box center [786, 555] width 72 height 17
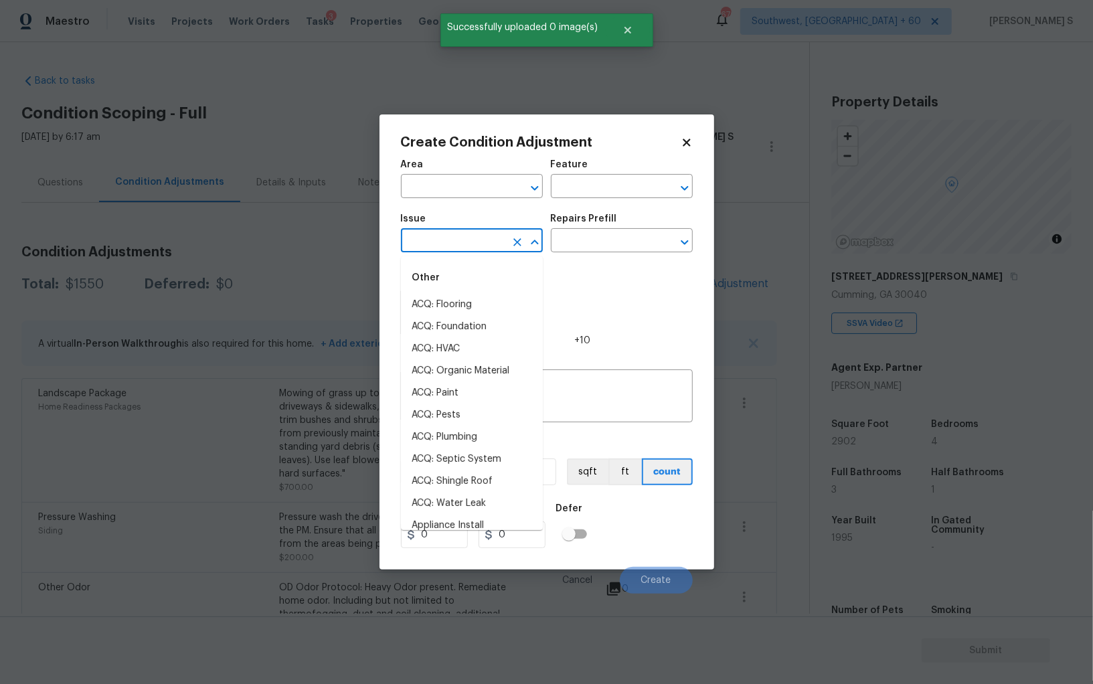
click at [471, 240] on input "text" at bounding box center [453, 242] width 104 height 21
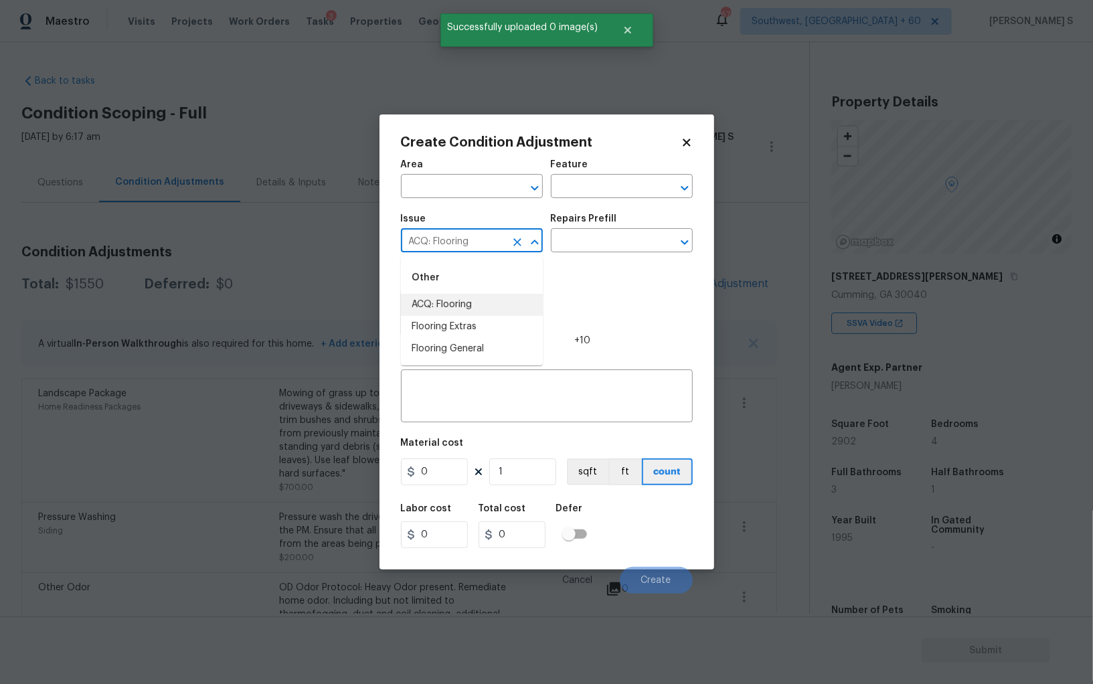
type input "ACQ: Flooring"
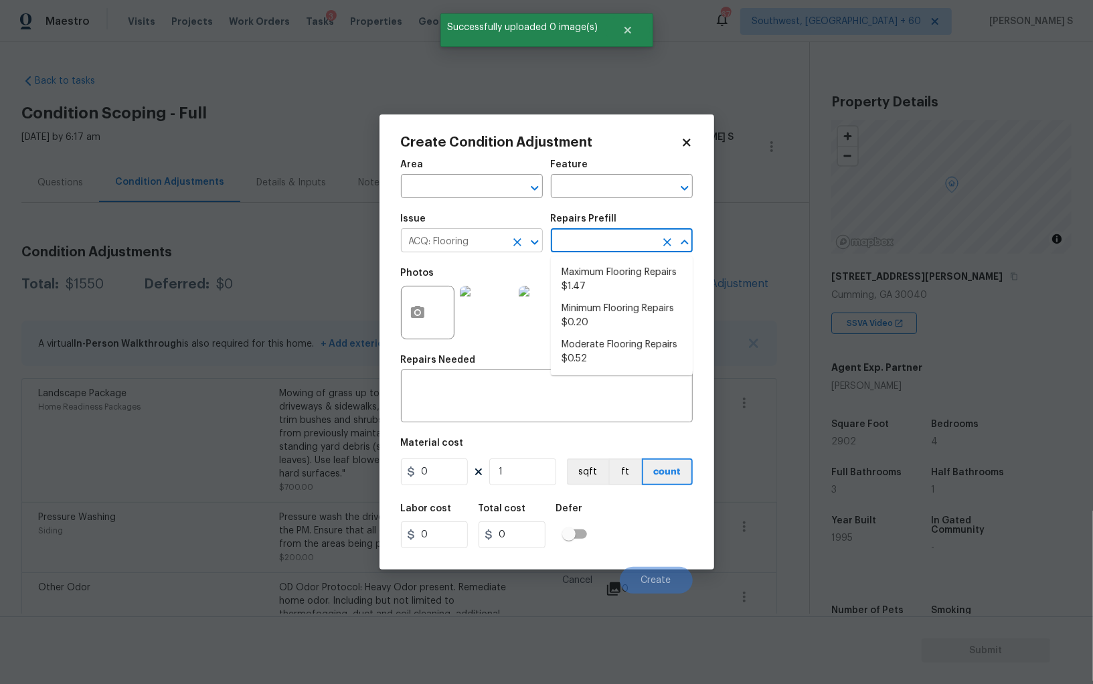
type input "Acquisition"
type textarea "Acquisition Scope: Maximum flooring repairs"
type input "1.47"
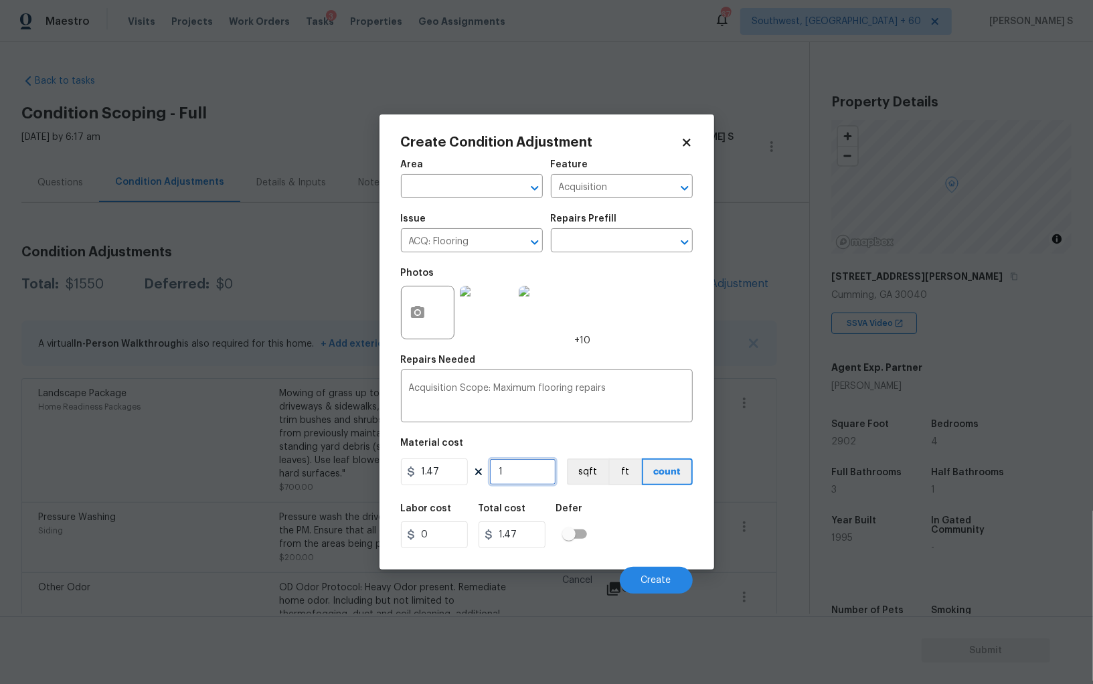
click at [527, 472] on input "1" at bounding box center [522, 471] width 67 height 27
paste input "text"
click at [508, 472] on input "1" at bounding box center [522, 471] width 67 height 27
type input "2"
type input "2.94"
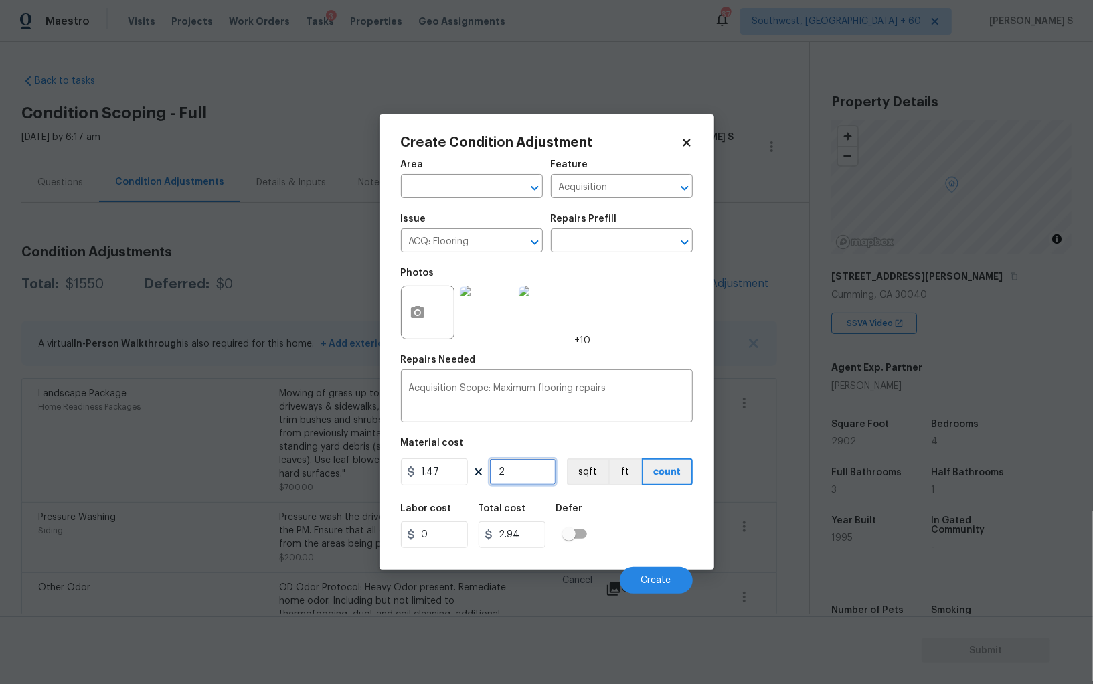
type input "29"
type input "42.63"
type input "290"
type input "426.3"
type input "2902"
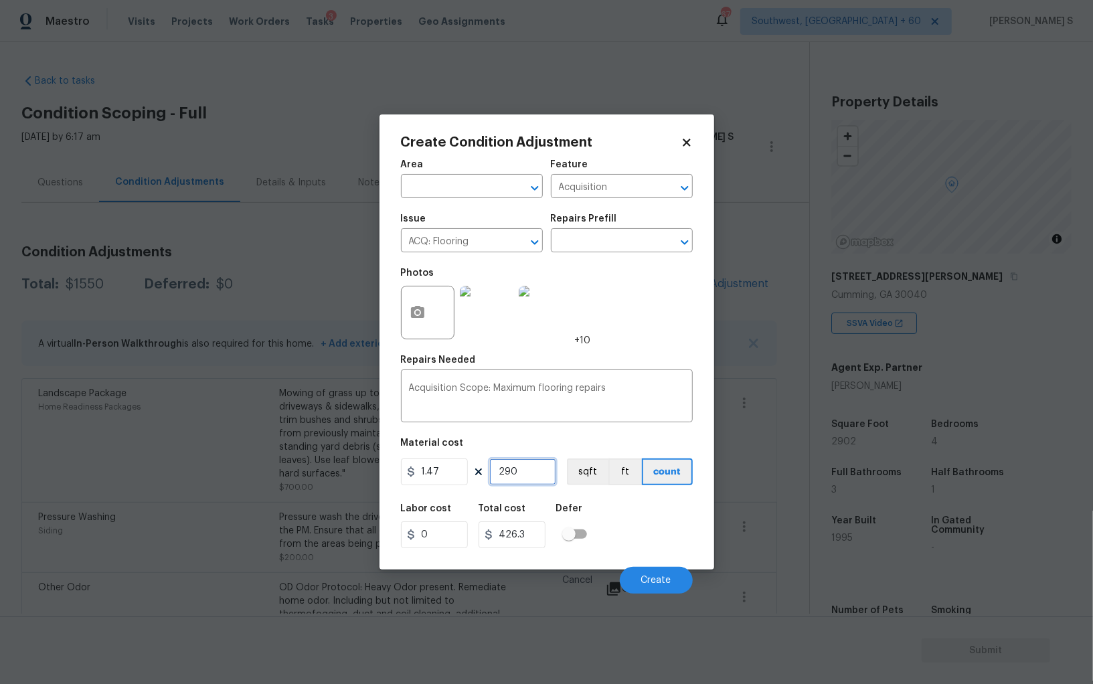
type input "4265.94"
type input "2902"
click at [593, 471] on button "sqft" at bounding box center [587, 471] width 41 height 27
click at [653, 518] on div "Labor cost 0 Total cost 4265.94 Defer" at bounding box center [547, 526] width 292 height 60
click at [669, 578] on span "Create" at bounding box center [656, 581] width 30 height 10
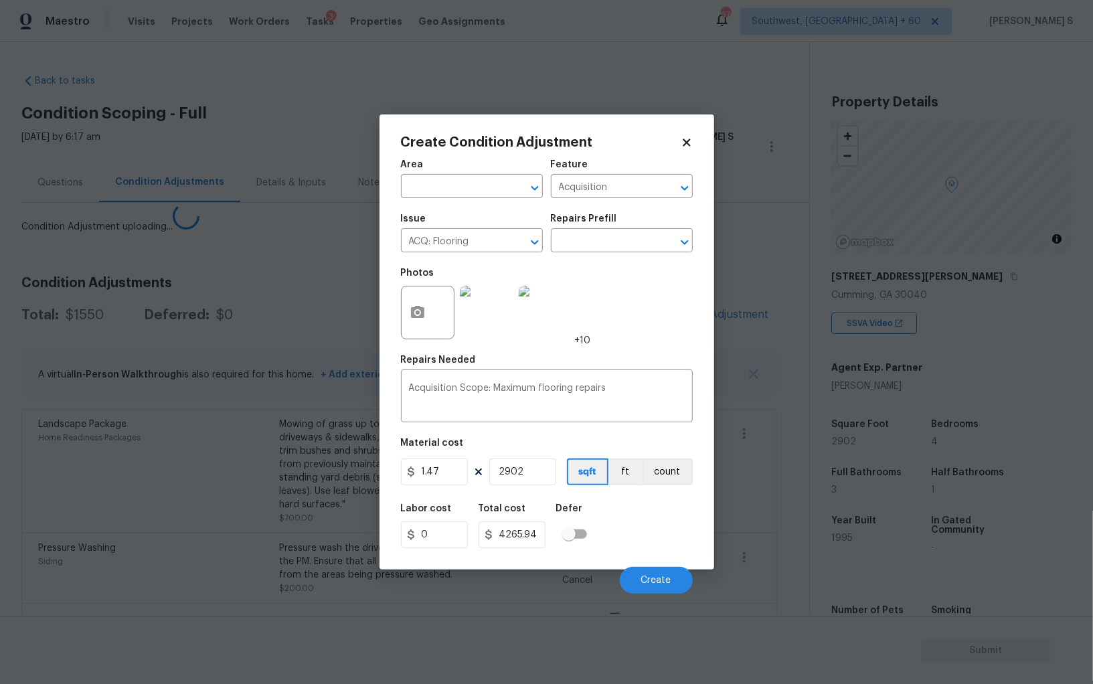
drag, startPoint x: 252, startPoint y: 509, endPoint x: 351, endPoint y: 511, distance: 99.1
click at [252, 509] on body "Maestro Visits Projects Work Orders Tasks 3 Properties Geo Assignments 676 Sout…" at bounding box center [546, 342] width 1093 height 684
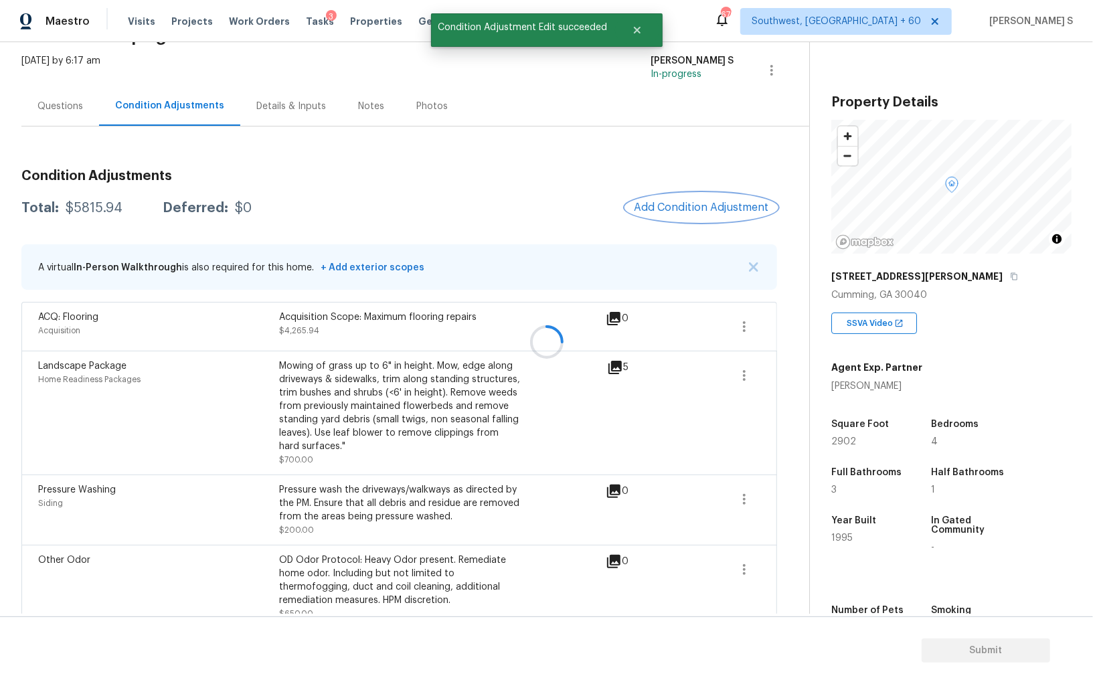
scroll to position [94, 0]
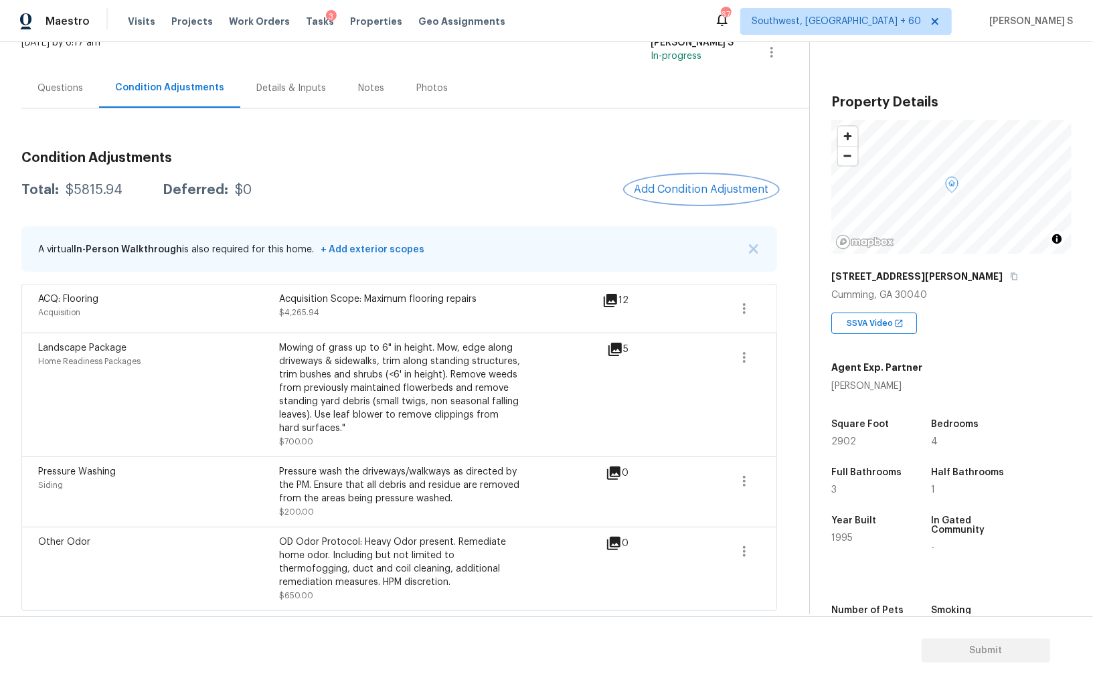
click at [666, 190] on span "Add Condition Adjustment" at bounding box center [701, 189] width 135 height 12
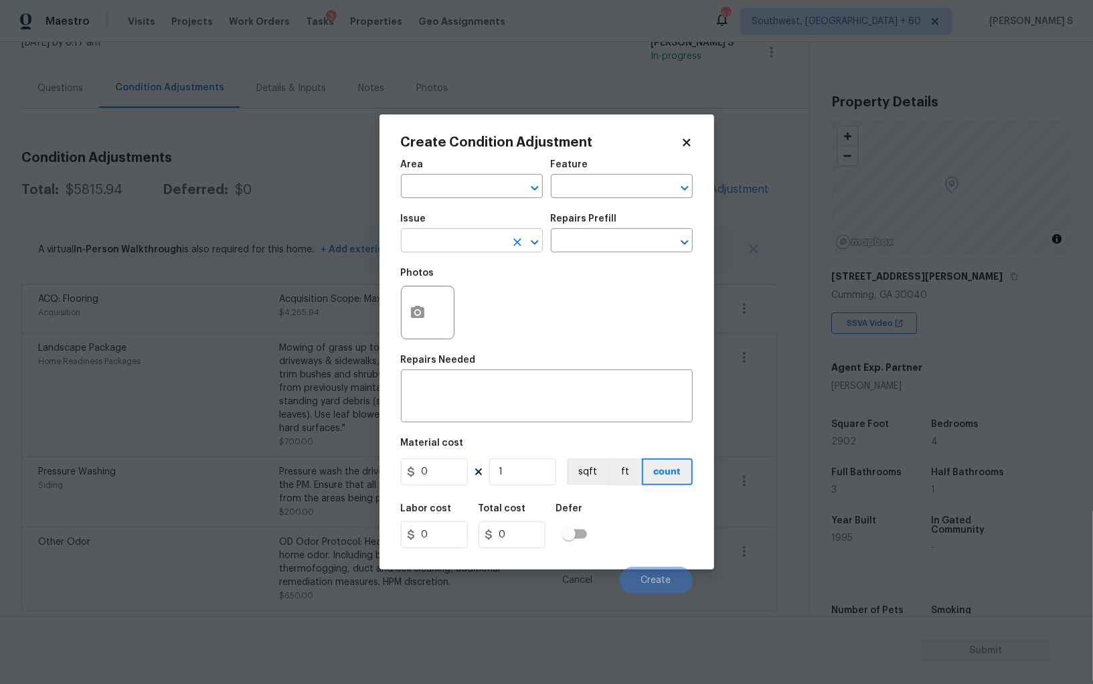
click at [453, 243] on input "text" at bounding box center [453, 242] width 104 height 21
type input "ACQ: Paint"
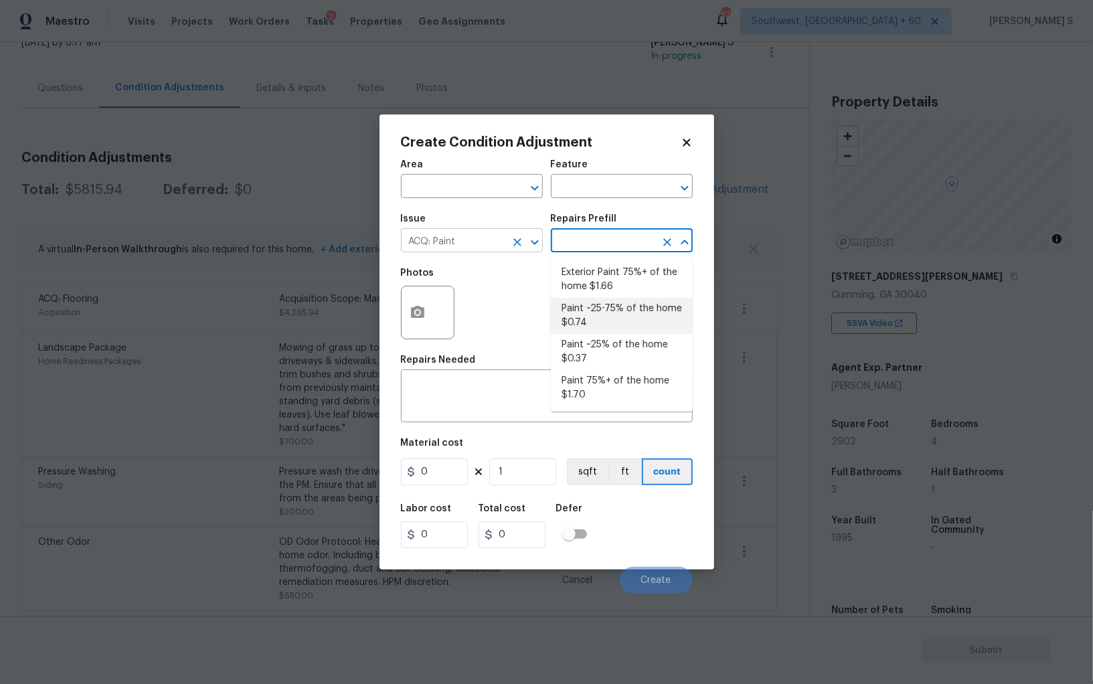
type input "Acquisition"
type textarea "Acquisition Scope: ~25 - 75% of the home needs interior paint"
type input "0.74"
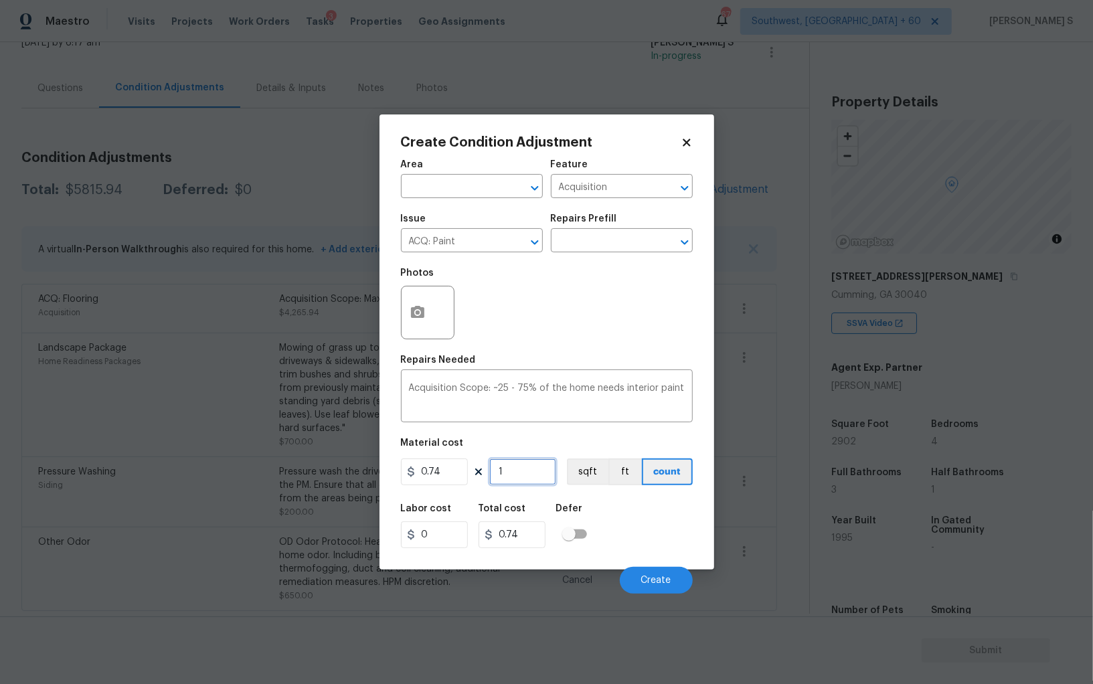
click at [529, 476] on input "1" at bounding box center [522, 471] width 67 height 27
paste input "2902"
type input "2902"
type input "2147.48"
type input "2902"
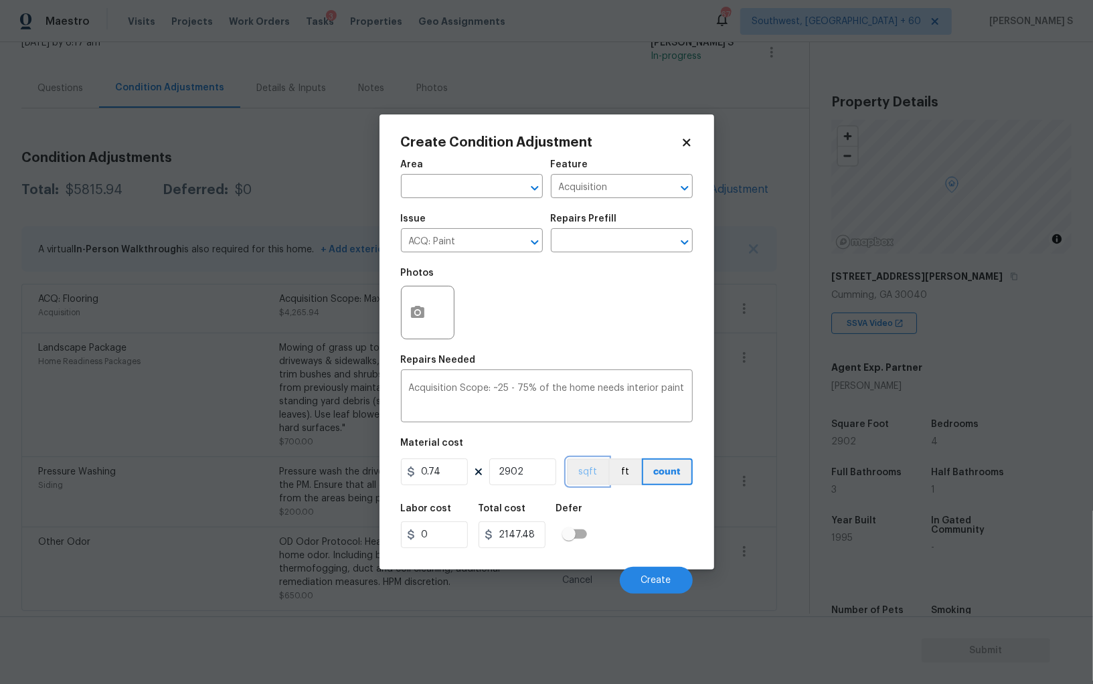
click at [594, 470] on button "sqft" at bounding box center [587, 471] width 41 height 27
click at [632, 523] on div "Labor cost 0 Total cost 2147.48 Defer" at bounding box center [547, 526] width 292 height 60
click at [665, 576] on span "Create" at bounding box center [656, 581] width 30 height 10
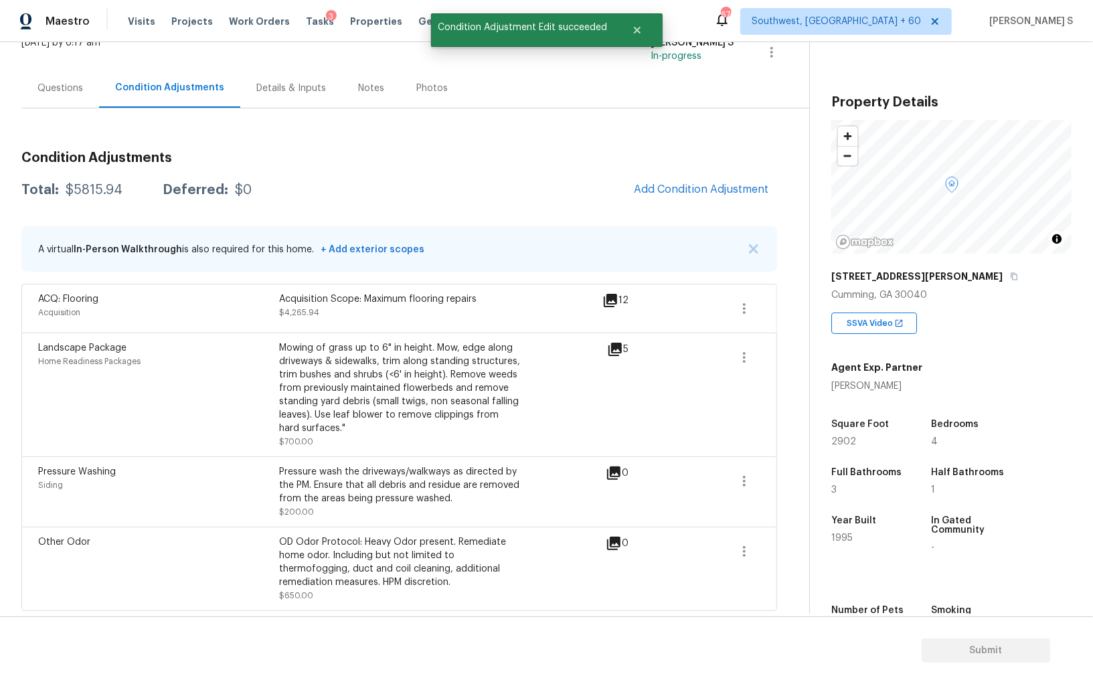
click at [1, 435] on div "Back to tasks Condition Scoping - Full Thu, Oct 02 2025 by 6:17 am Anbu Jebakum…" at bounding box center [546, 327] width 1093 height 571
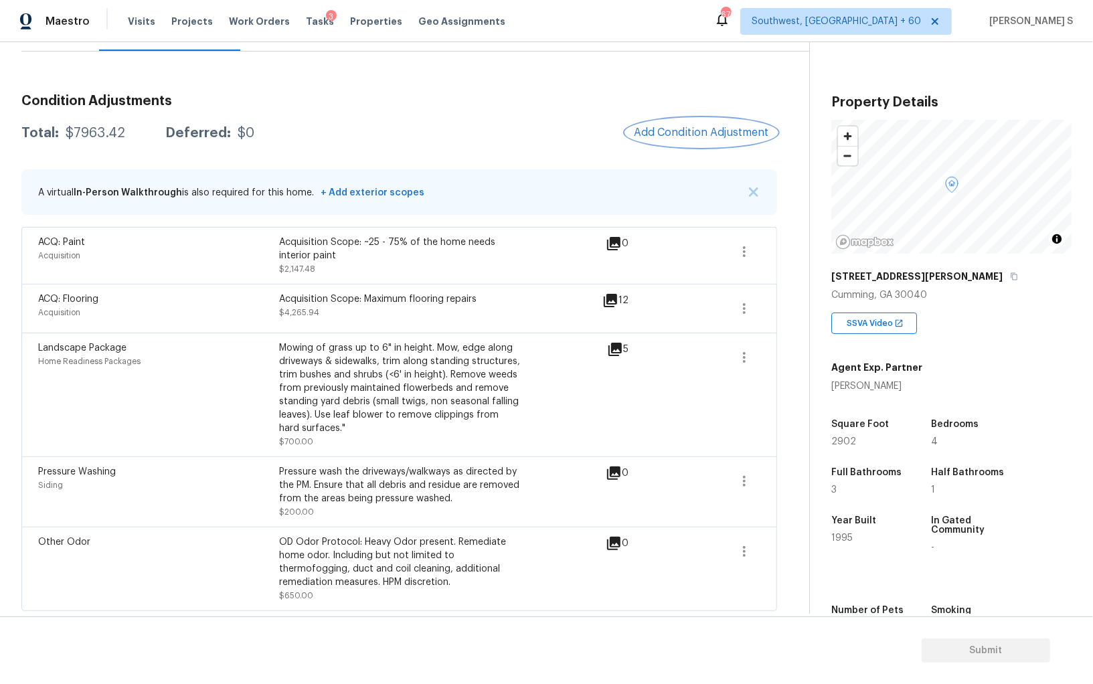
scroll to position [0, 0]
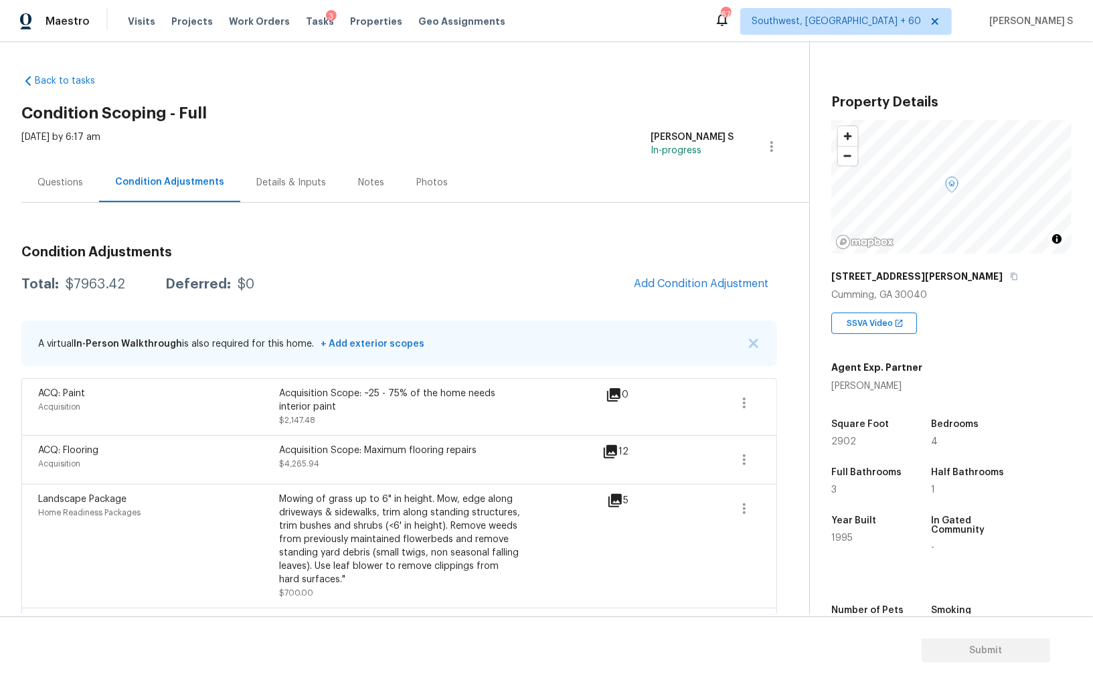
click at [297, 234] on div "Condition Adjustments Total: $7963.42 Deferred: $0 Add Condition Adjustment A v…" at bounding box center [399, 482] width 756 height 559
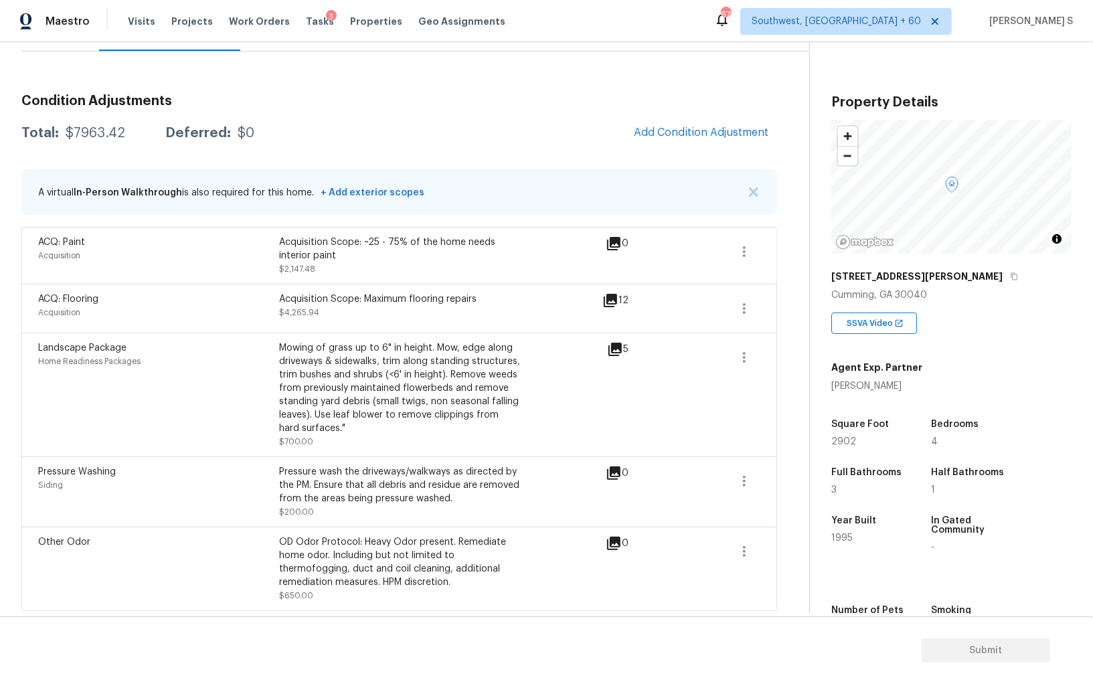
scroll to position [25, 0]
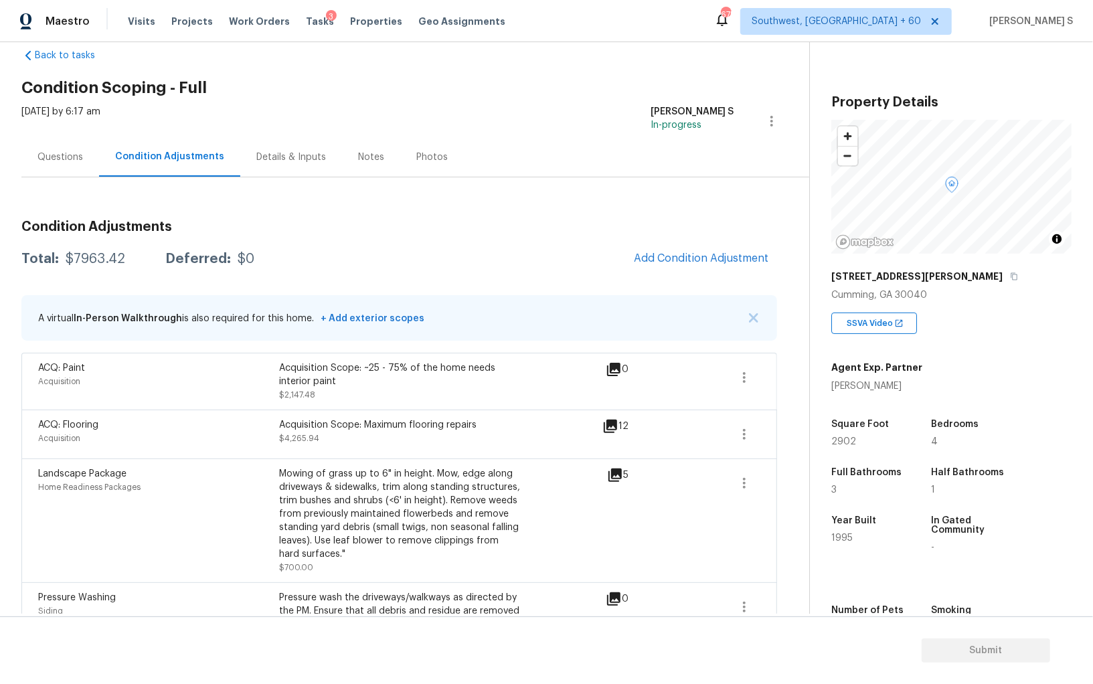
click at [50, 144] on div "Questions" at bounding box center [60, 156] width 78 height 39
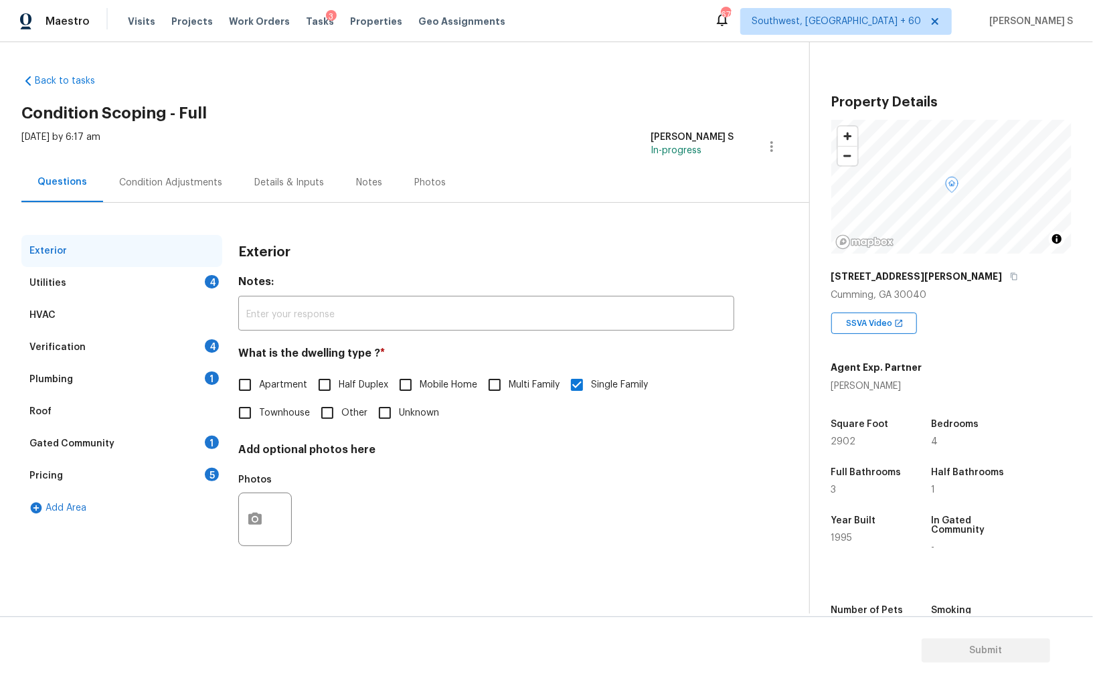
click at [134, 329] on div "HVAC" at bounding box center [121, 315] width 201 height 32
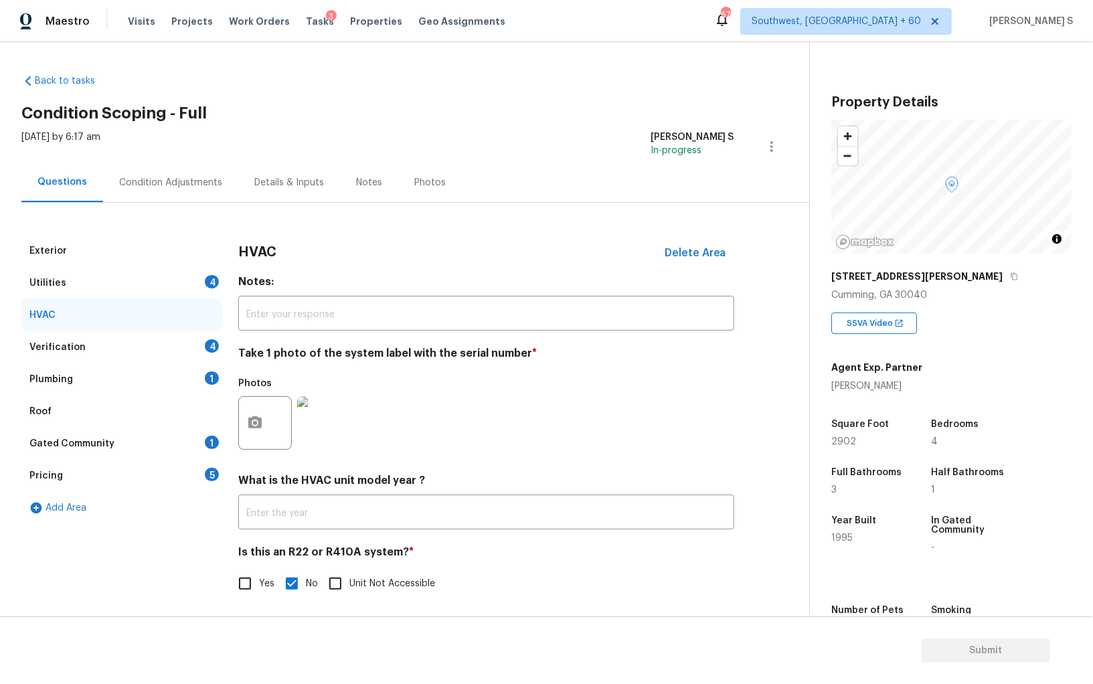
click at [139, 344] on div "Verification 4" at bounding box center [121, 347] width 201 height 32
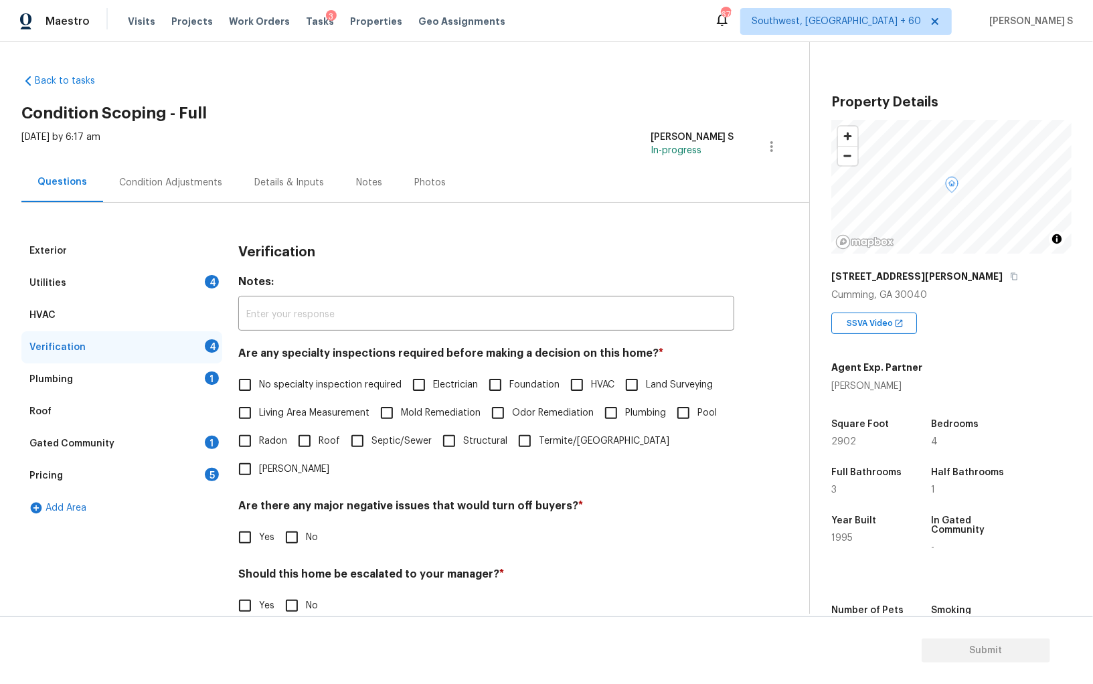
click at [256, 386] on input "No specialty inspection required" at bounding box center [245, 385] width 28 height 28
checkbox input "true"
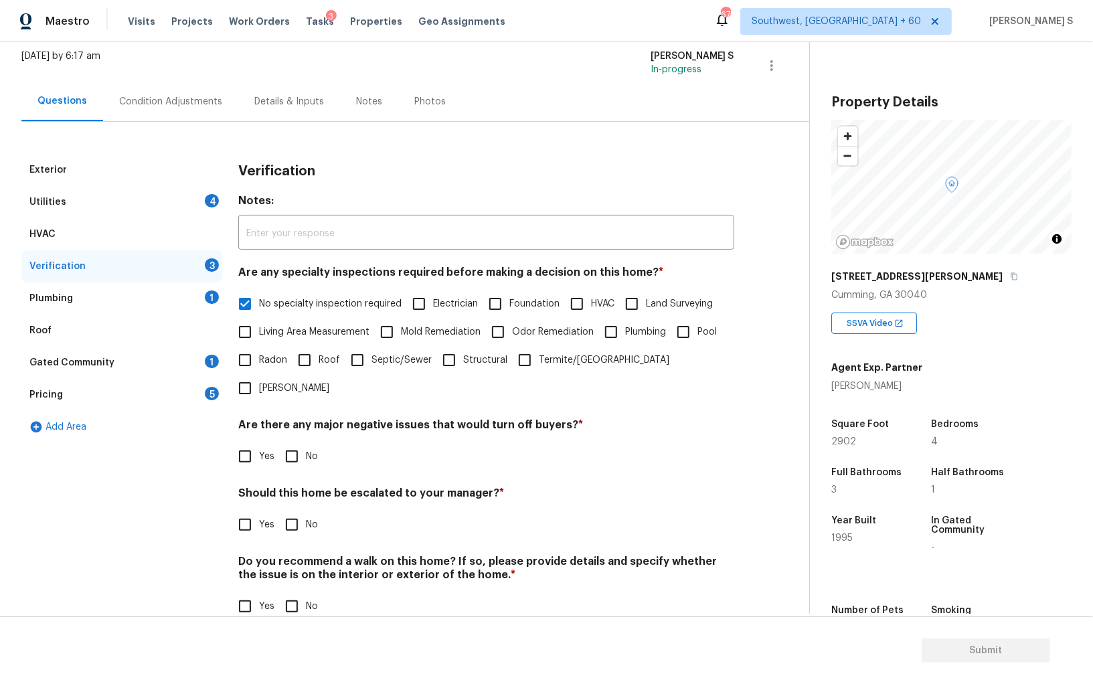
scroll to position [80, 0]
click at [283, 444] on input "No" at bounding box center [292, 458] width 28 height 28
checkbox input "true"
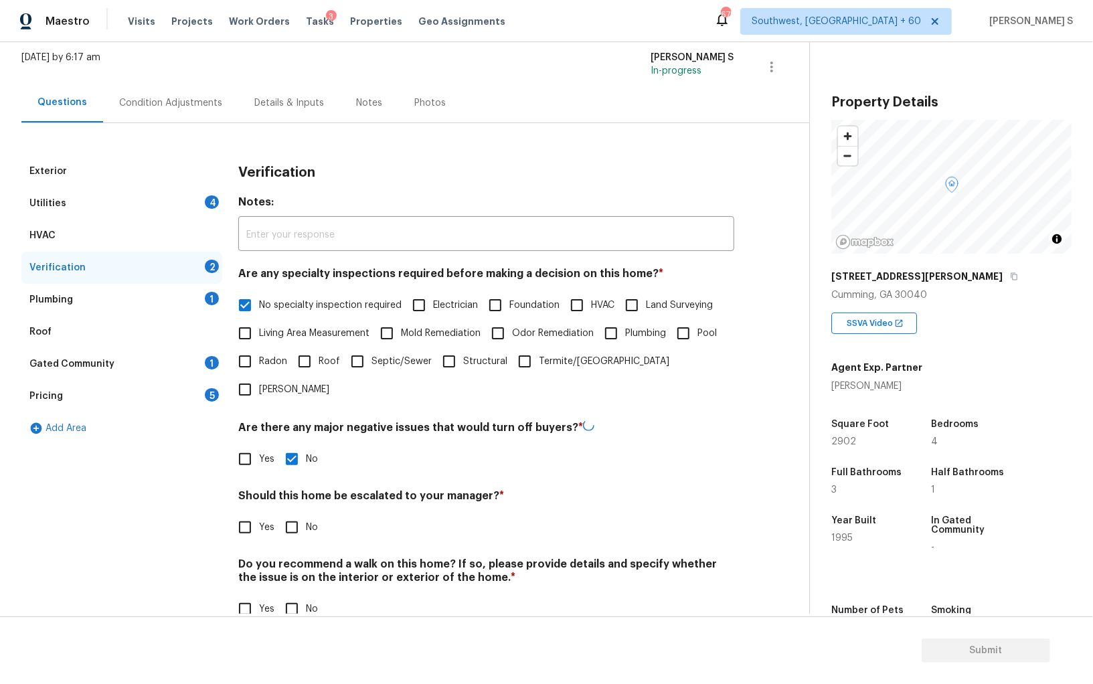
click at [293, 595] on input "No" at bounding box center [292, 609] width 28 height 28
checkbox input "true"
click at [230, 495] on div "Exterior Utilities 4 HVAC Verification 1 Plumbing 1 Roof Gated Community 1 Pric…" at bounding box center [399, 396] width 756 height 482
click at [242, 512] on input "Yes" at bounding box center [245, 526] width 28 height 28
checkbox input "true"
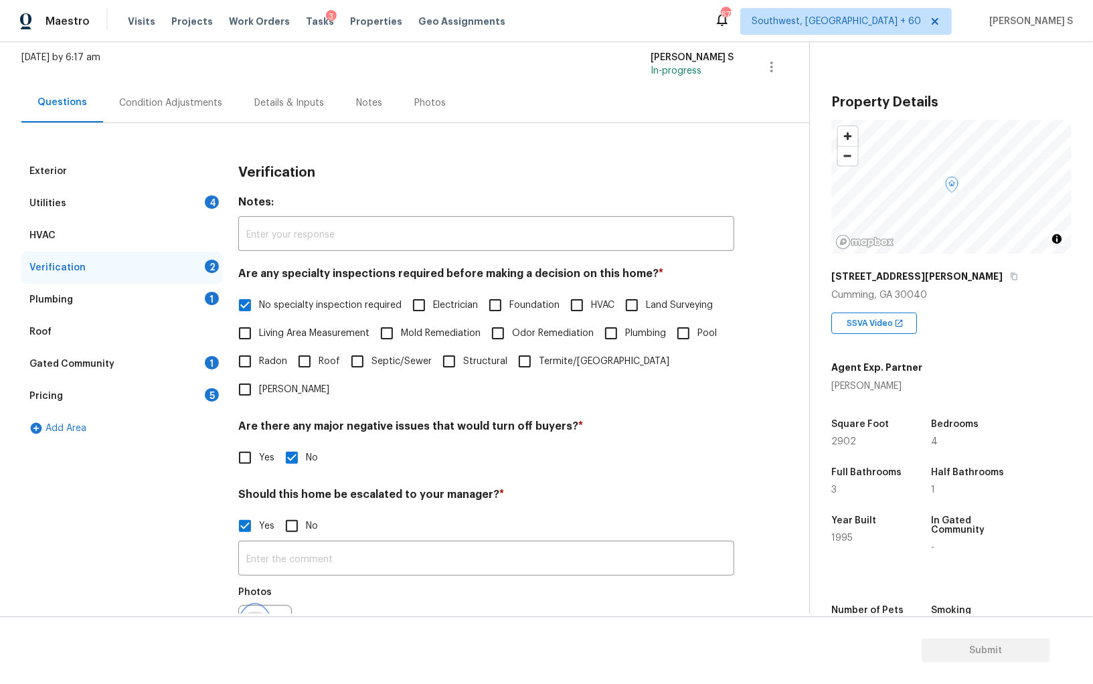
click at [250, 606] on button "button" at bounding box center [255, 632] width 32 height 52
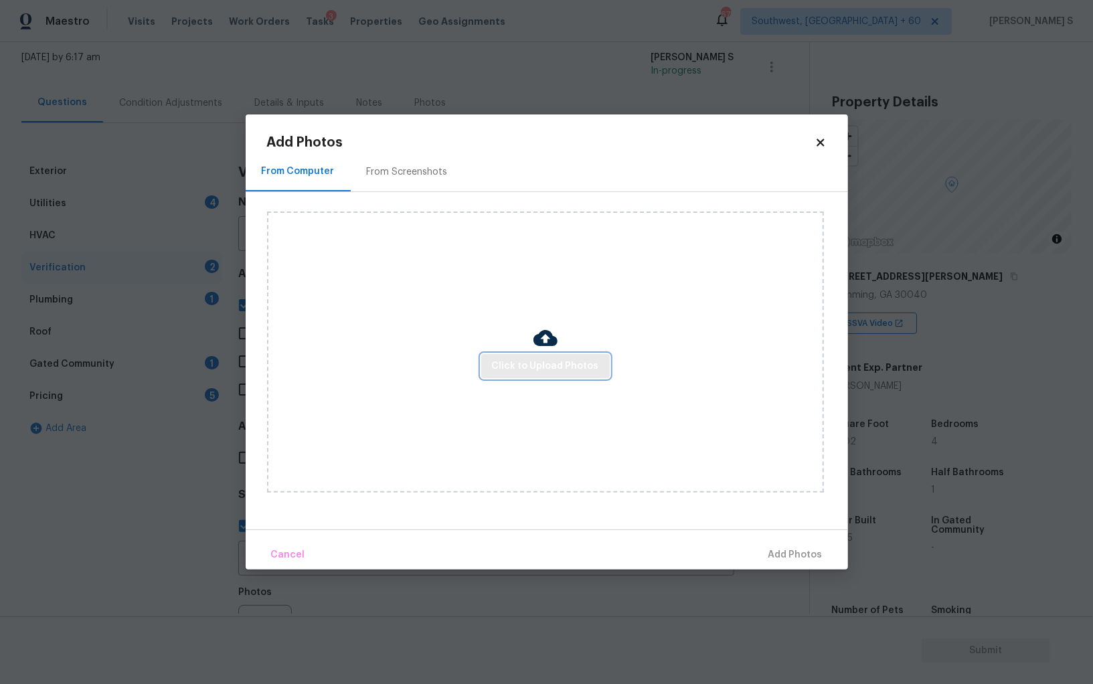
click at [553, 373] on span "Click to Upload Photos" at bounding box center [545, 366] width 107 height 17
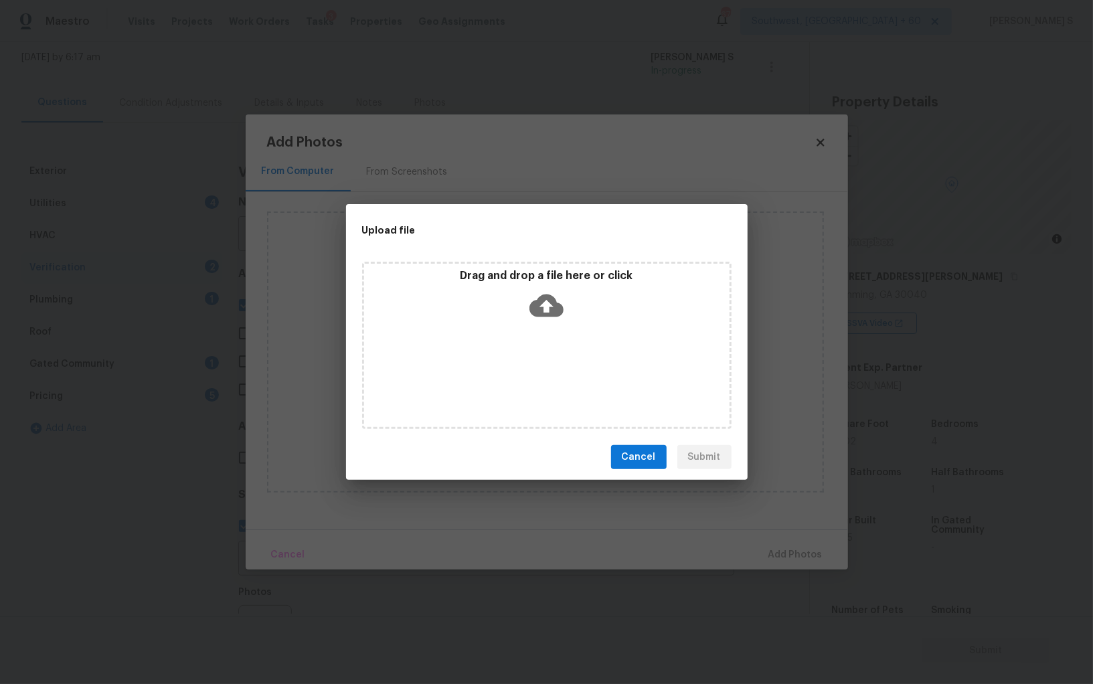
click at [553, 373] on div "Drag and drop a file here or click" at bounding box center [546, 345] width 369 height 167
